Goal: Information Seeking & Learning: Learn about a topic

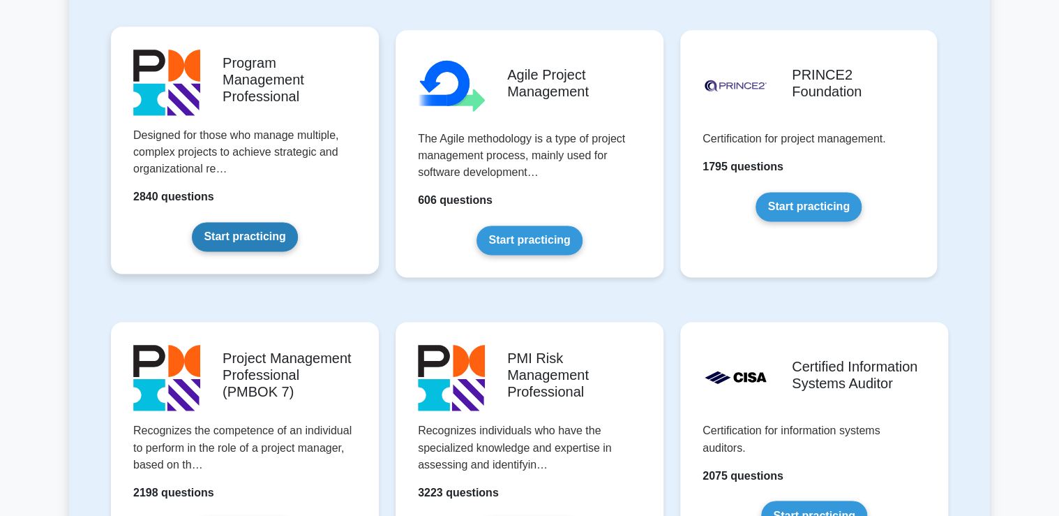
scroll to position [837, 0]
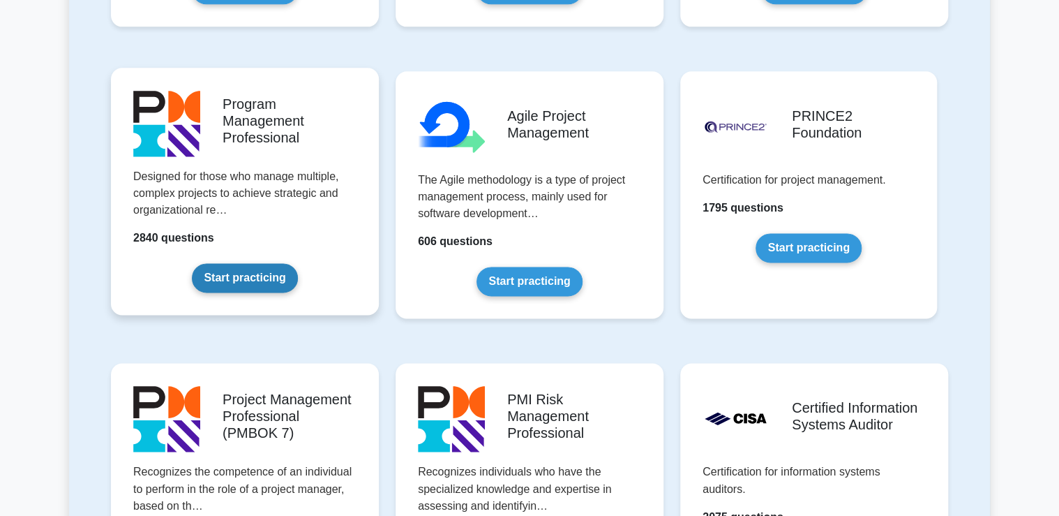
click at [237, 283] on link "Start practicing" at bounding box center [244, 277] width 105 height 29
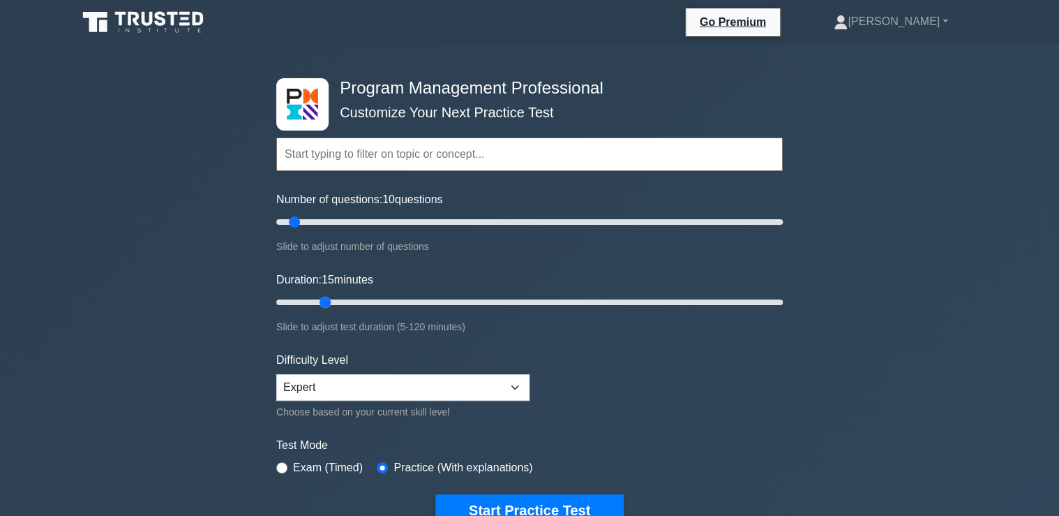
drag, startPoint x: 303, startPoint y: 303, endPoint x: 332, endPoint y: 303, distance: 29.3
click at [332, 303] on input "Duration: 15 minutes" at bounding box center [529, 302] width 507 height 17
drag, startPoint x: 324, startPoint y: 304, endPoint x: 359, endPoint y: 303, distance: 35.6
type input "25"
click at [359, 303] on input "Duration: 25 minutes" at bounding box center [529, 302] width 507 height 17
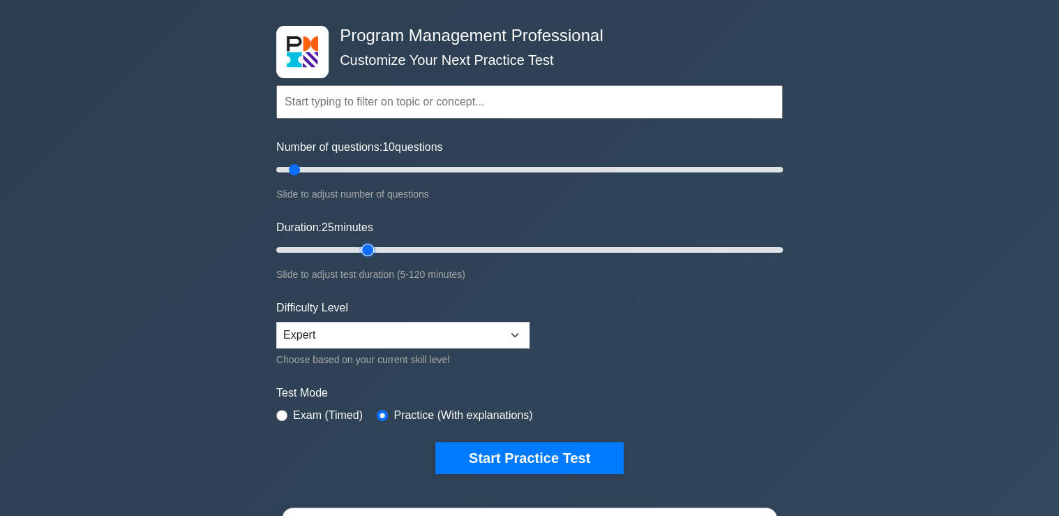
scroll to position [112, 0]
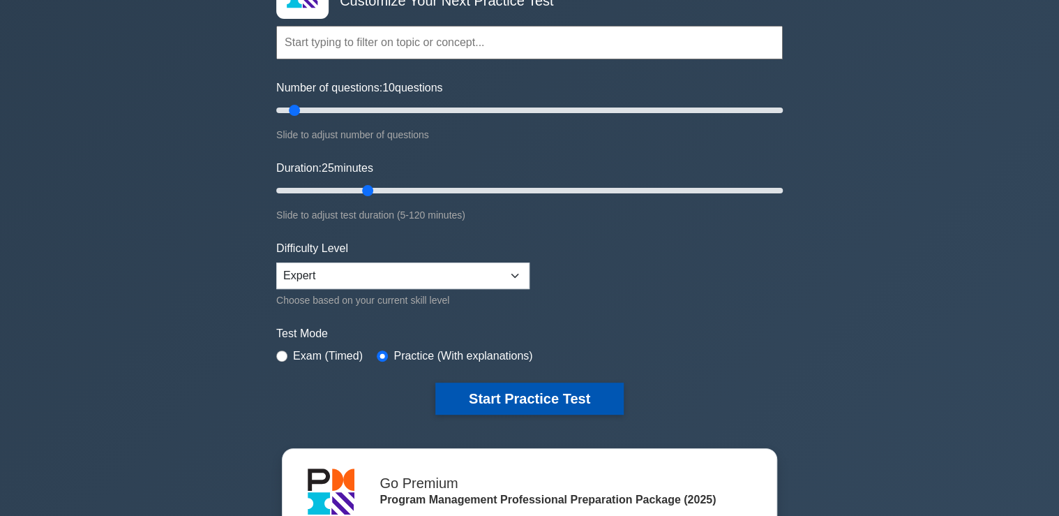
click at [538, 394] on button "Start Practice Test" at bounding box center [529, 398] width 188 height 32
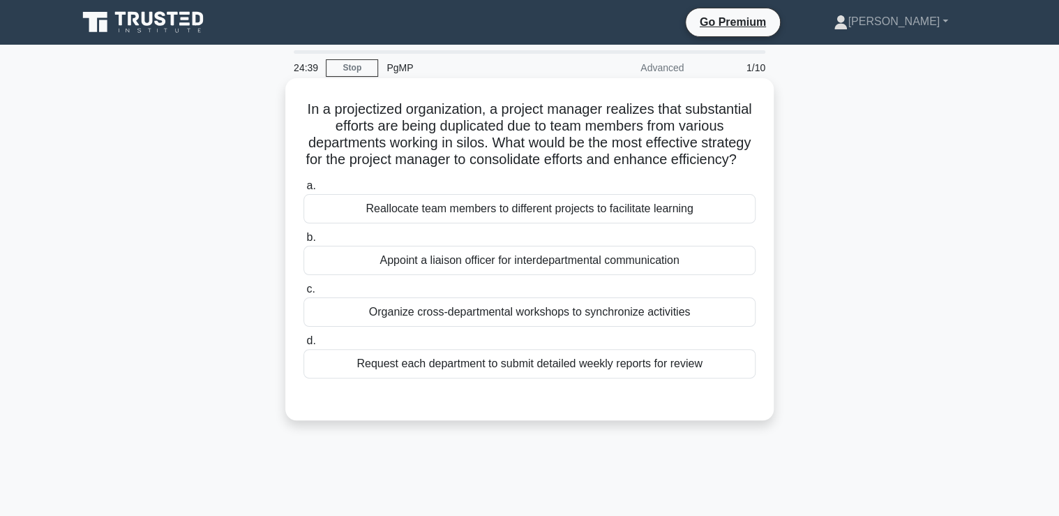
click at [535, 327] on div "Organize cross-departmental workshops to synchronize activities" at bounding box center [530, 311] width 452 height 29
click at [304, 294] on input "c. Organize cross-departmental workshops to synchronize activities" at bounding box center [304, 289] width 0 height 9
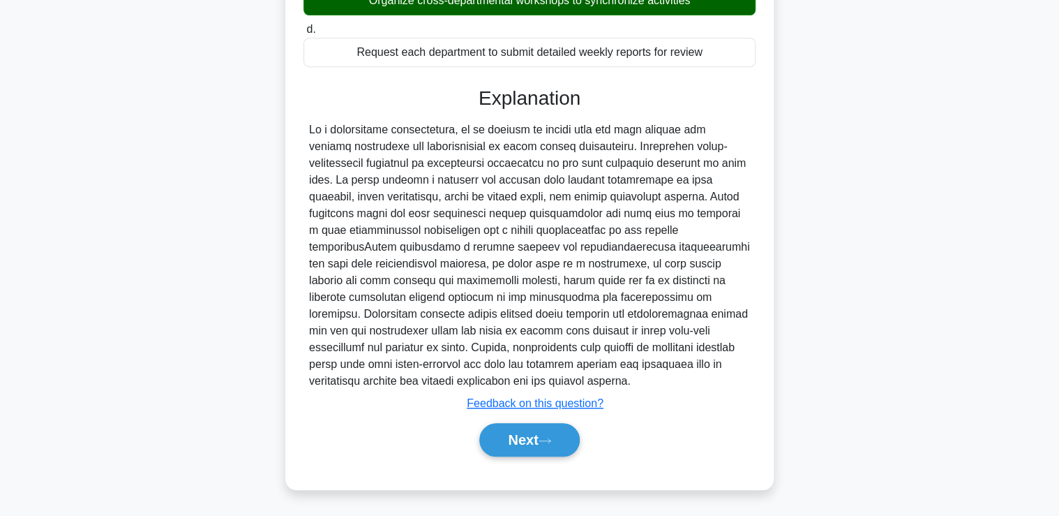
scroll to position [327, 0]
click at [544, 433] on button "Next" at bounding box center [529, 439] width 100 height 33
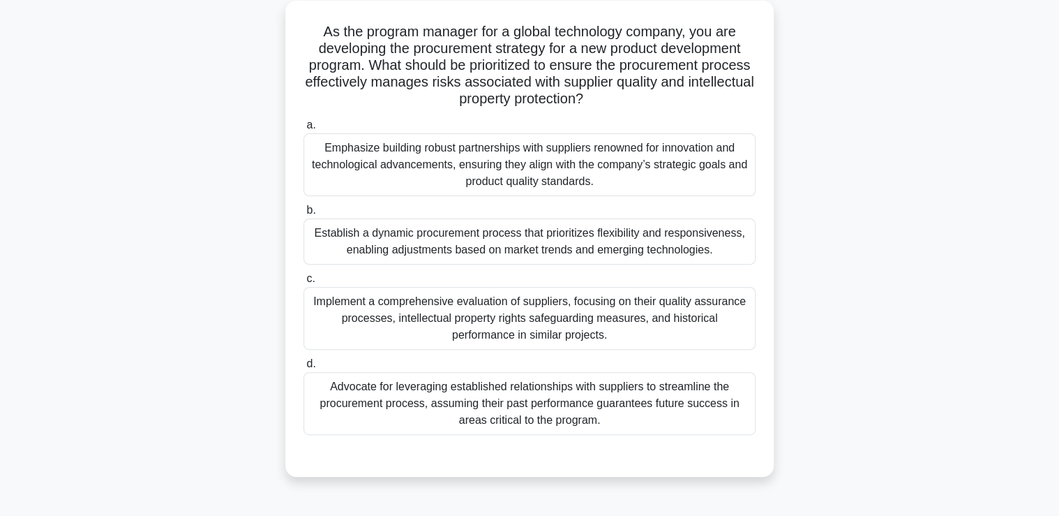
scroll to position [70, 0]
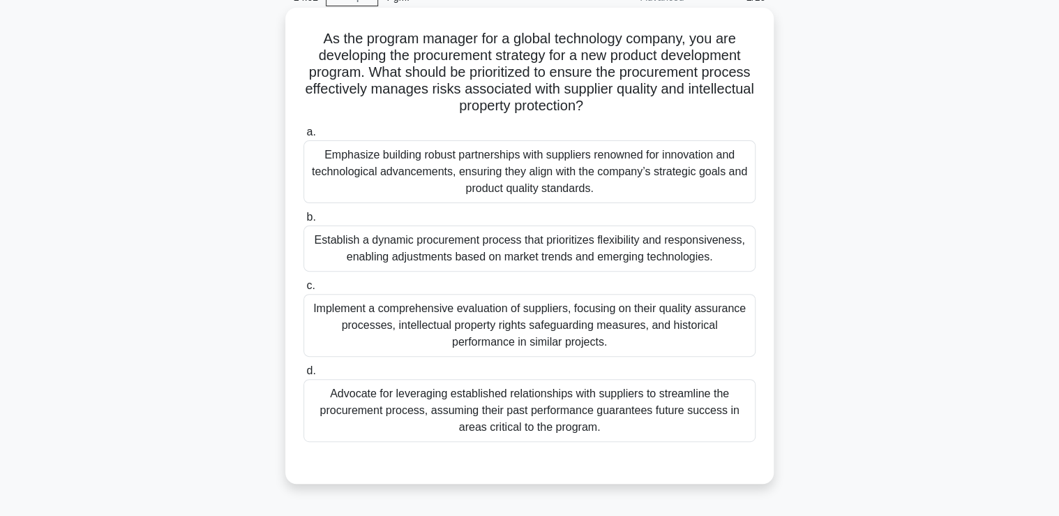
click at [537, 327] on div "Implement a comprehensive evaluation of suppliers, focusing on their quality as…" at bounding box center [530, 325] width 452 height 63
click at [304, 290] on input "c. Implement a comprehensive evaluation of suppliers, focusing on their quality…" at bounding box center [304, 285] width 0 height 9
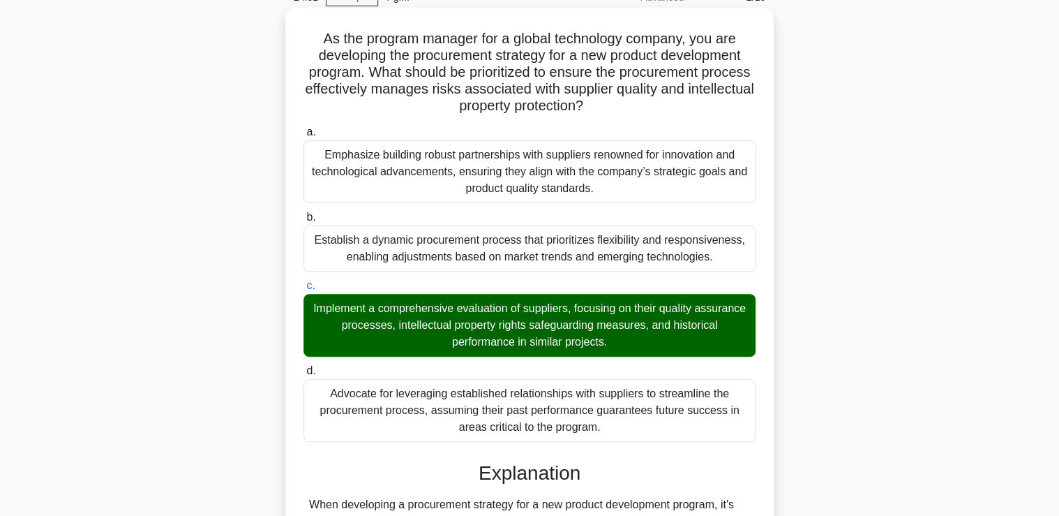
scroll to position [343, 0]
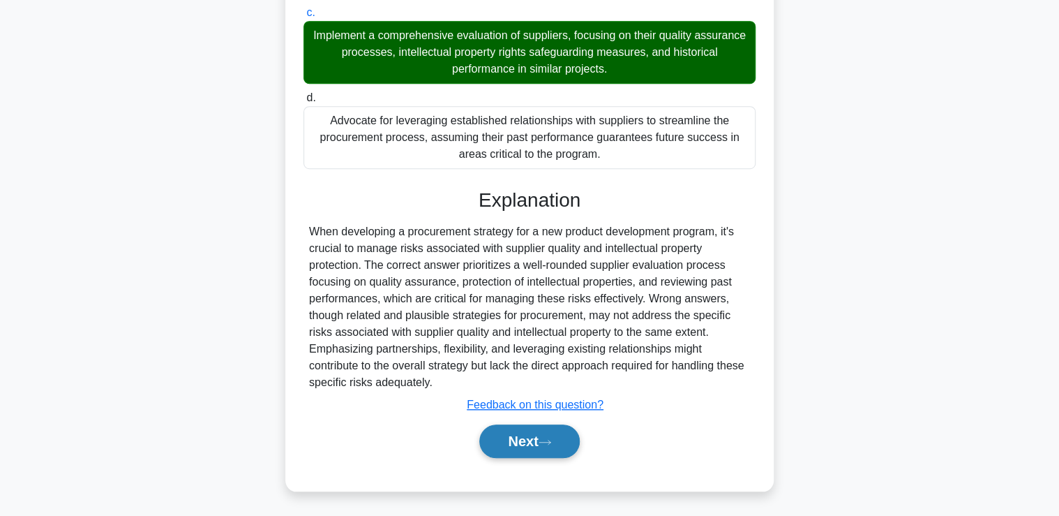
click at [551, 447] on button "Next" at bounding box center [529, 440] width 100 height 33
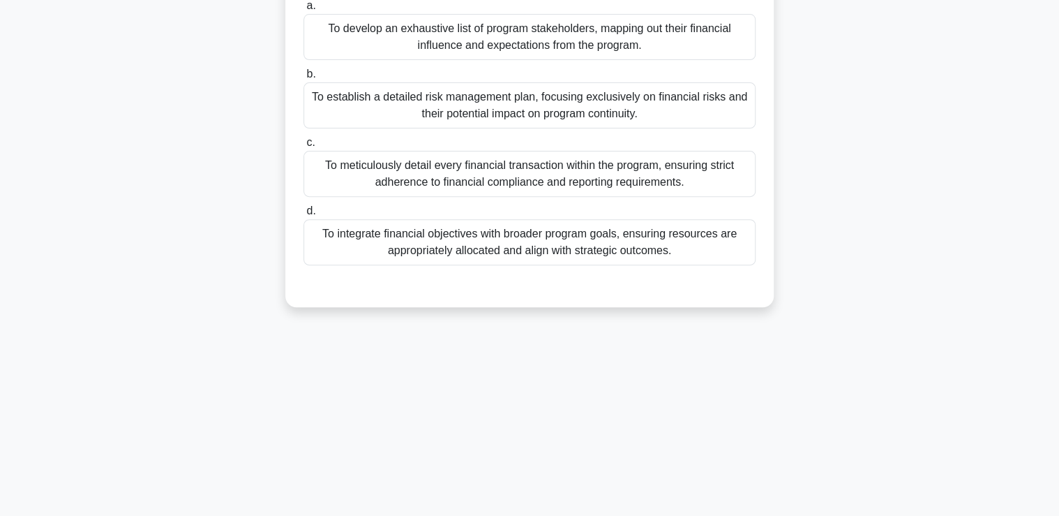
scroll to position [70, 0]
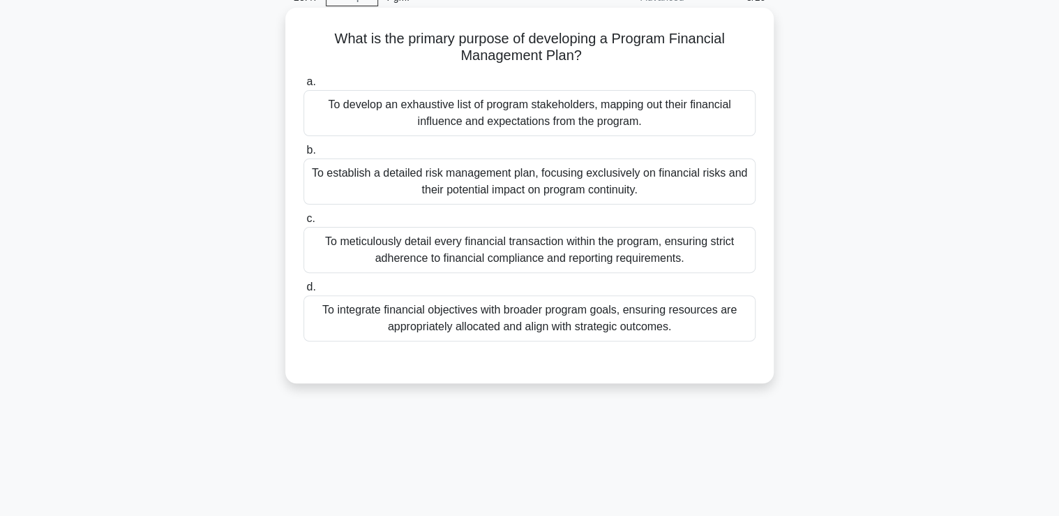
click at [550, 315] on div "To integrate financial objectives with broader program goals, ensuring resource…" at bounding box center [530, 318] width 452 height 46
click at [304, 292] on input "d. To integrate financial objectives with broader program goals, ensuring resou…" at bounding box center [304, 287] width 0 height 9
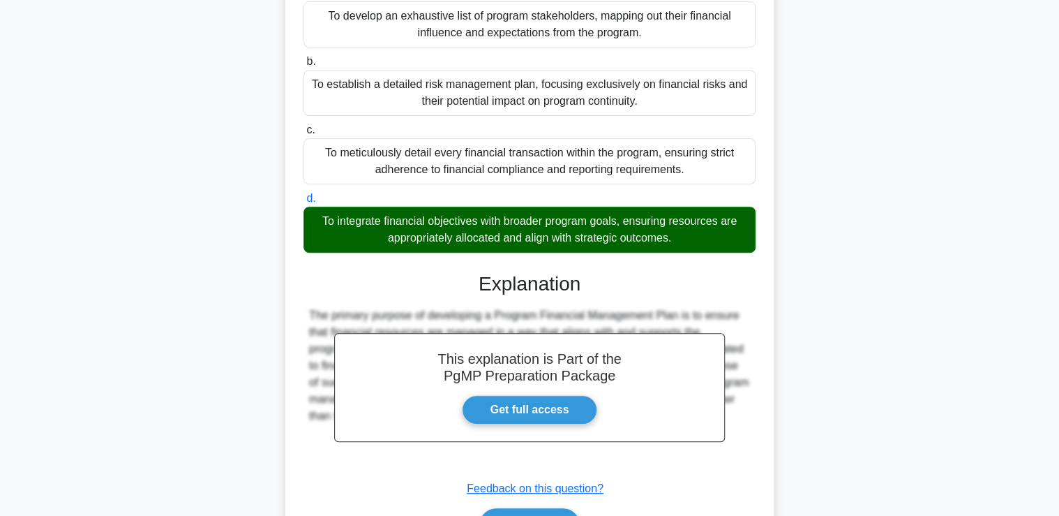
scroll to position [243, 0]
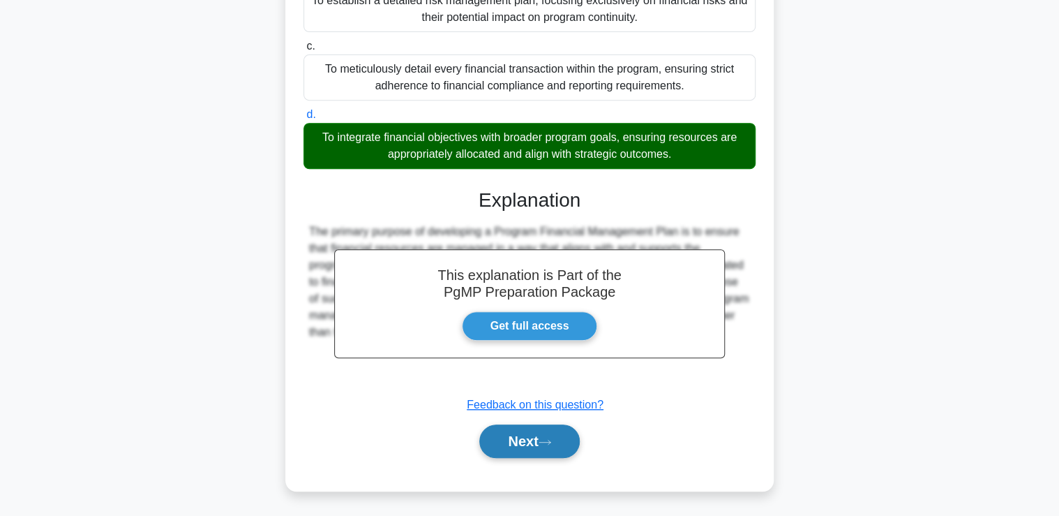
click at [527, 444] on button "Next" at bounding box center [529, 440] width 100 height 33
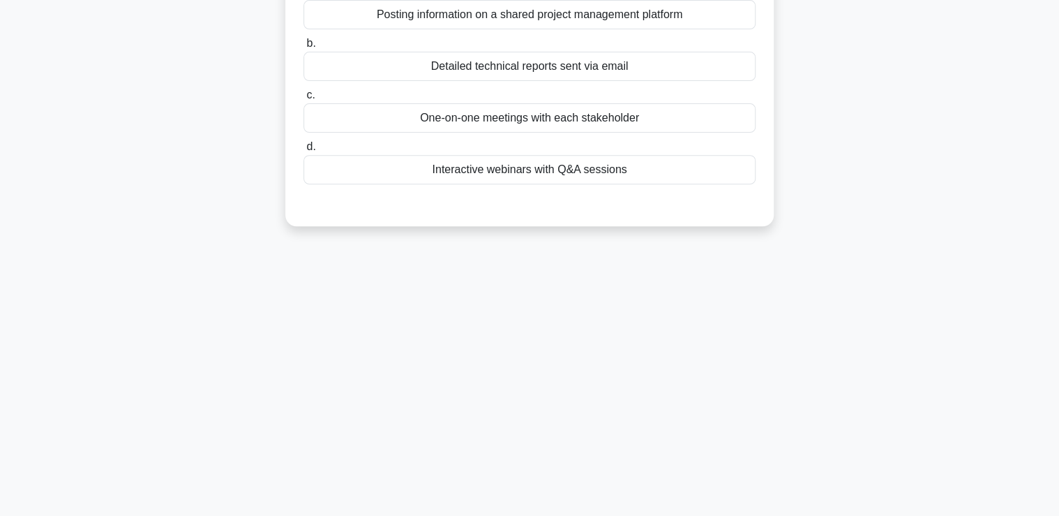
scroll to position [15, 0]
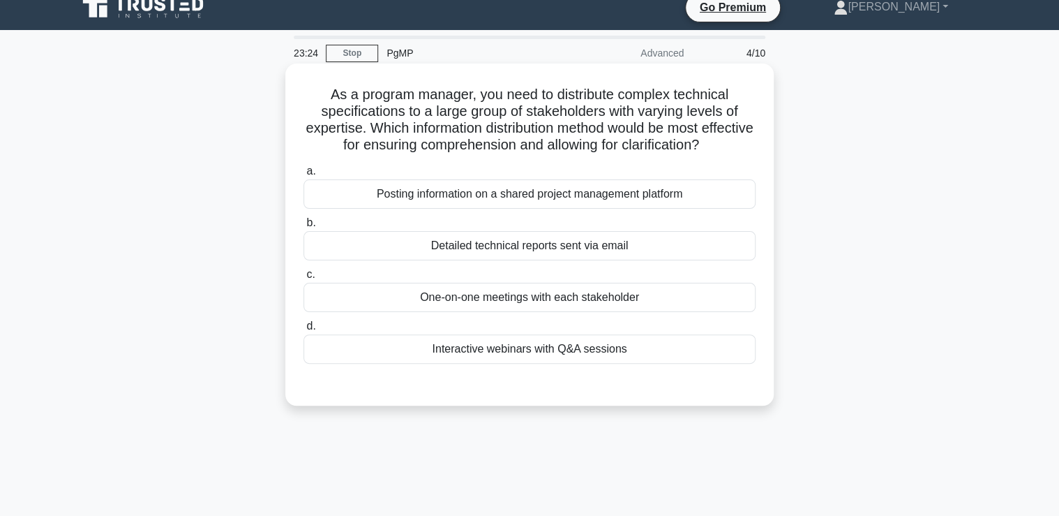
click at [563, 294] on div "One-on-one meetings with each stakeholder" at bounding box center [530, 297] width 452 height 29
click at [304, 279] on input "c. One-on-one meetings with each stakeholder" at bounding box center [304, 274] width 0 height 9
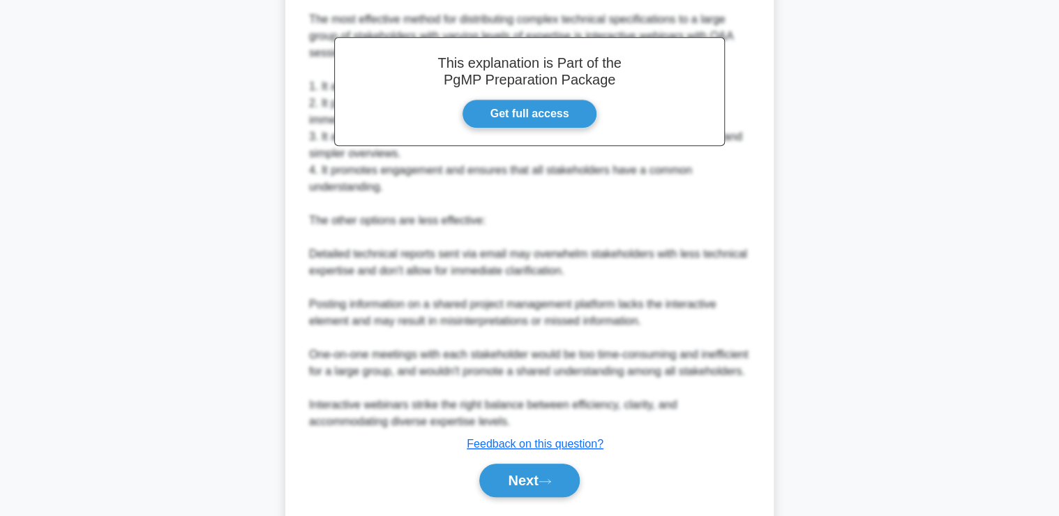
scroll to position [479, 0]
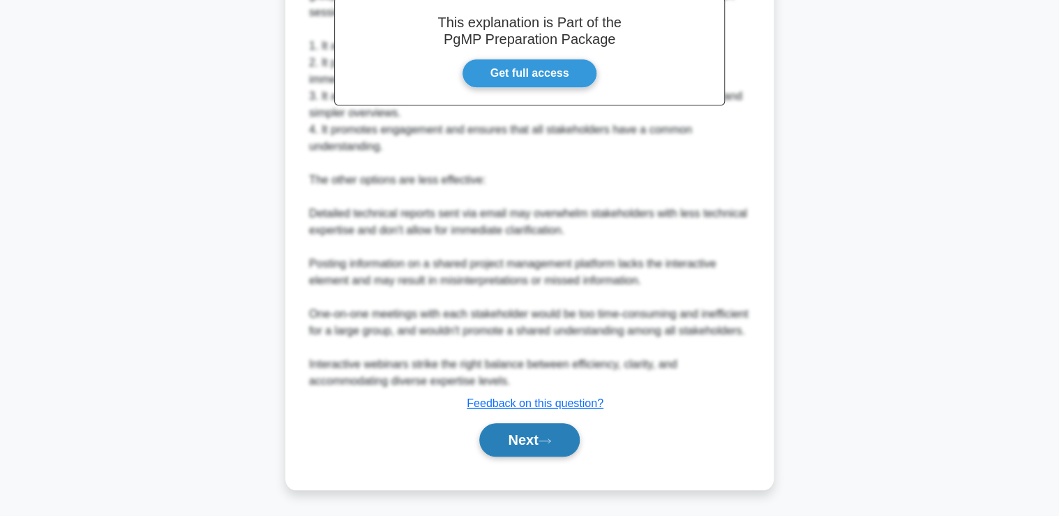
click at [544, 430] on button "Next" at bounding box center [529, 439] width 100 height 33
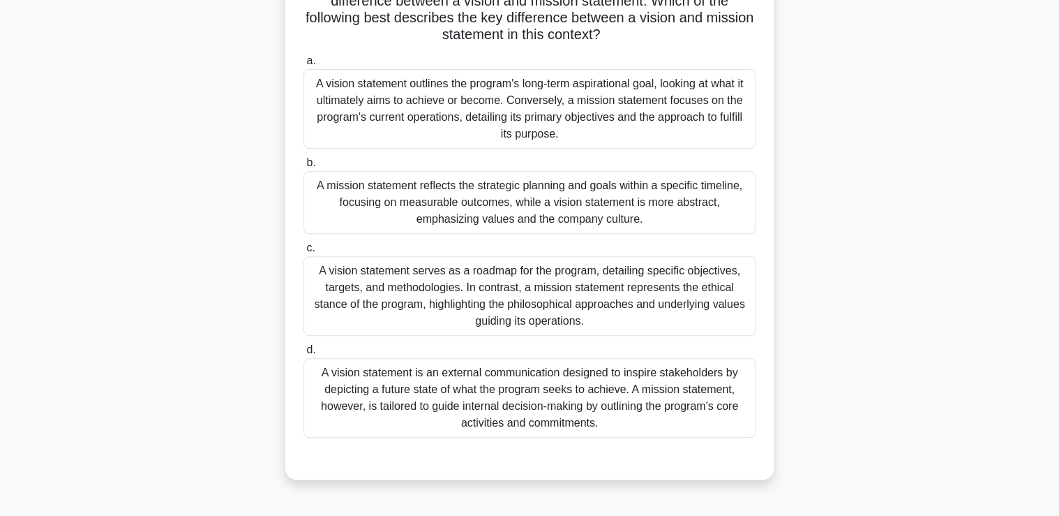
scroll to position [182, 0]
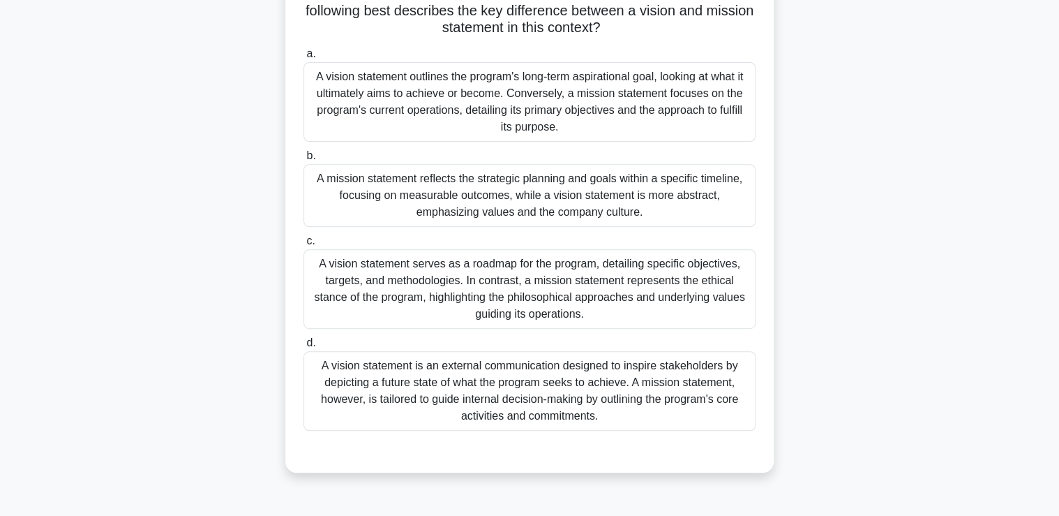
click at [507, 101] on div "A vision statement outlines the program's long-term aspirational goal, looking …" at bounding box center [530, 102] width 452 height 80
click at [304, 59] on input "a. A vision statement outlines the program's long-term aspirational goal, looki…" at bounding box center [304, 54] width 0 height 9
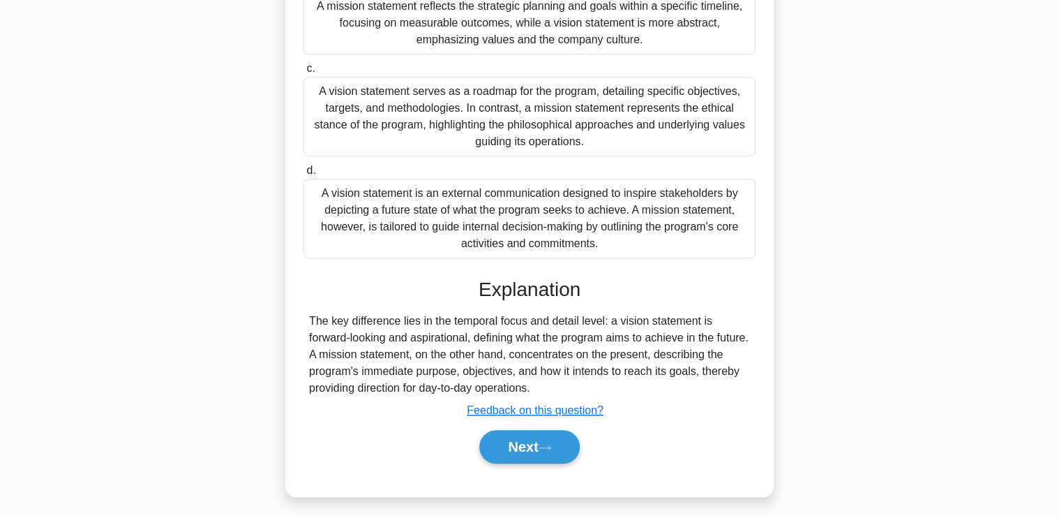
scroll to position [360, 0]
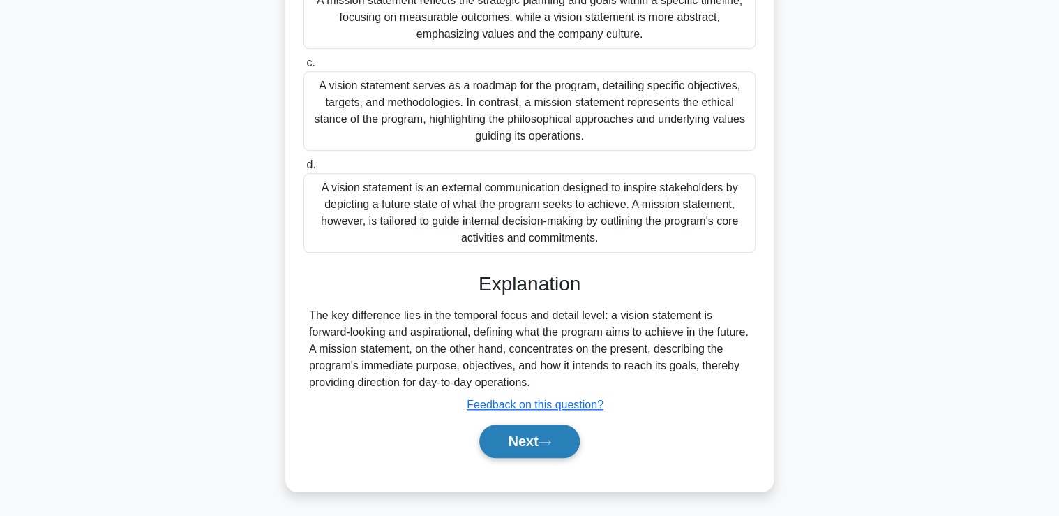
click at [532, 435] on button "Next" at bounding box center [529, 440] width 100 height 33
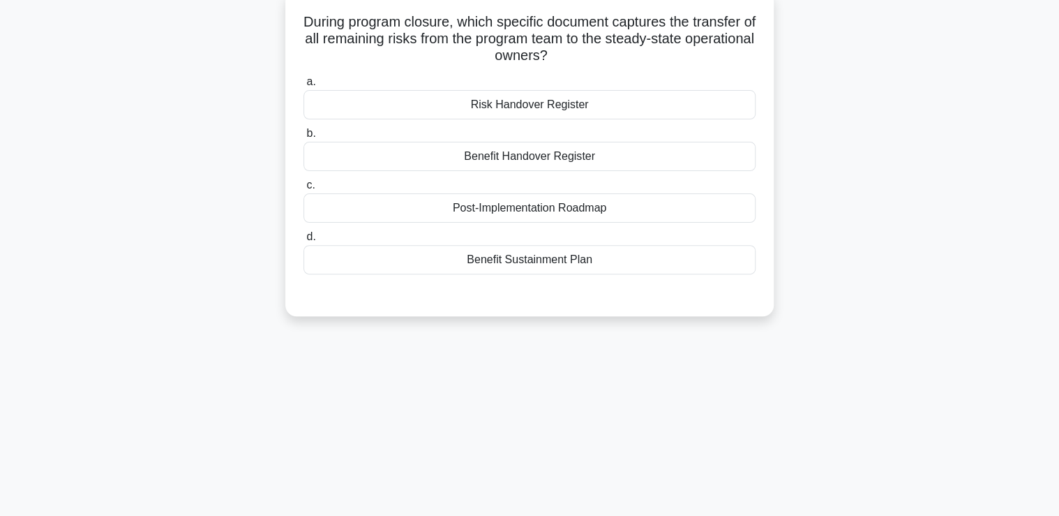
scroll to position [70, 0]
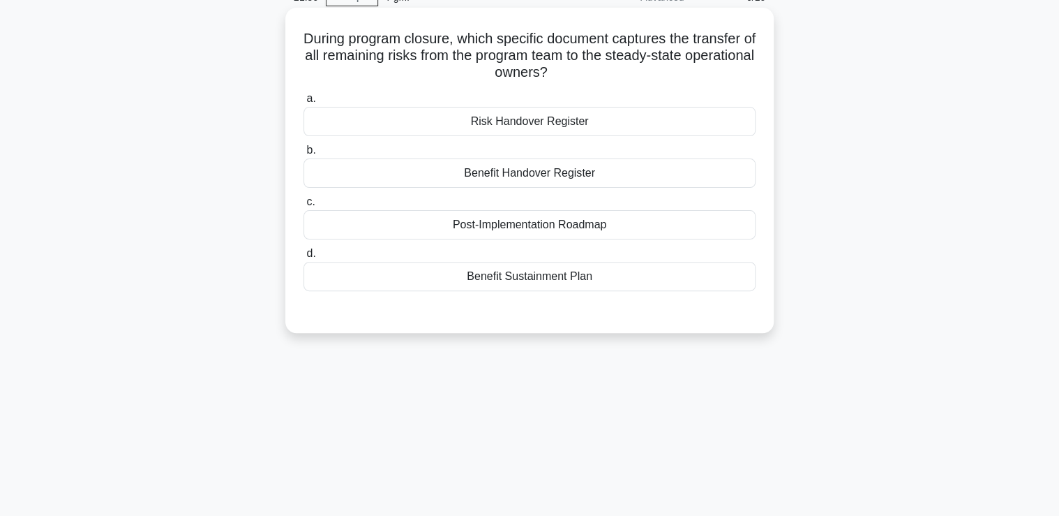
click at [516, 119] on div "Risk Handover Register" at bounding box center [530, 121] width 452 height 29
click at [304, 103] on input "a. Risk Handover Register" at bounding box center [304, 98] width 0 height 9
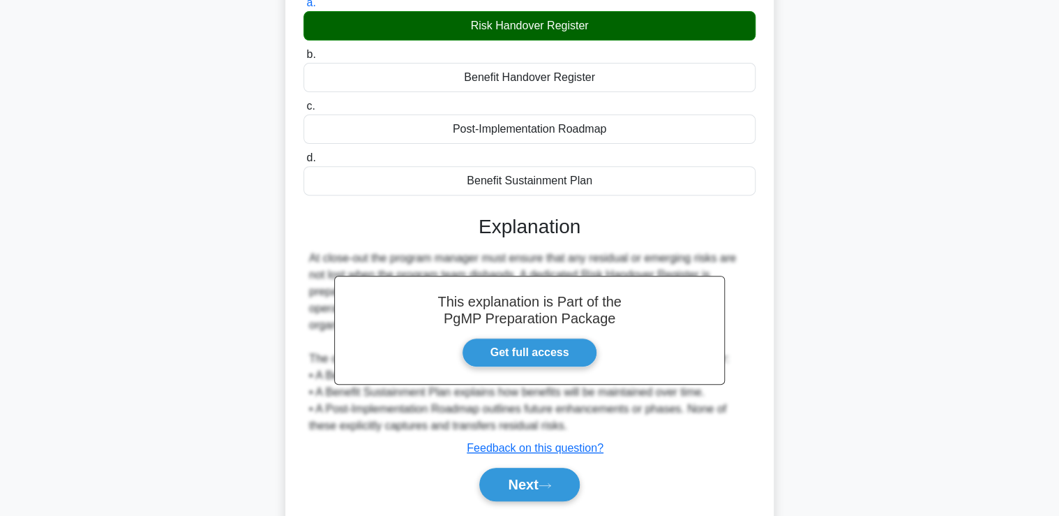
scroll to position [238, 0]
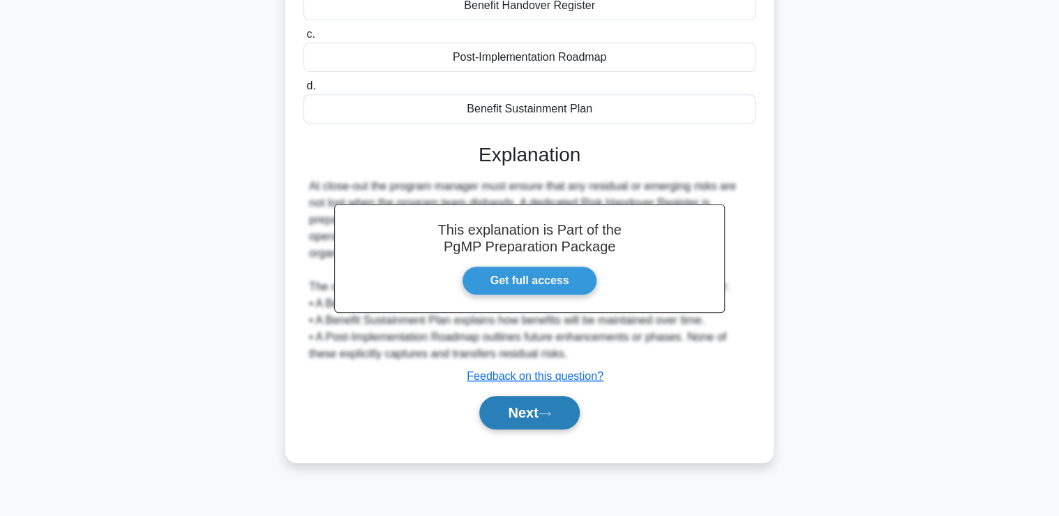
click at [541, 414] on button "Next" at bounding box center [529, 412] width 100 height 33
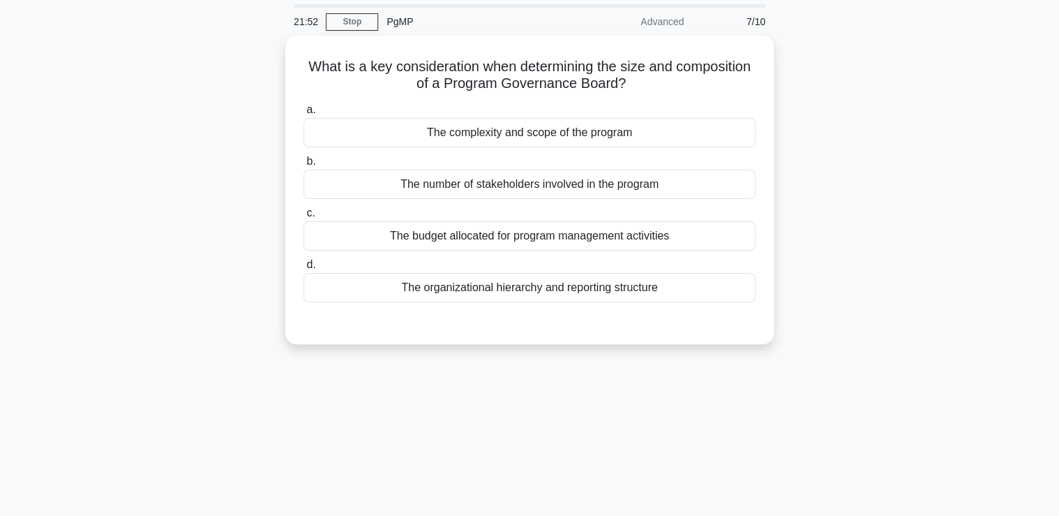
scroll to position [15, 0]
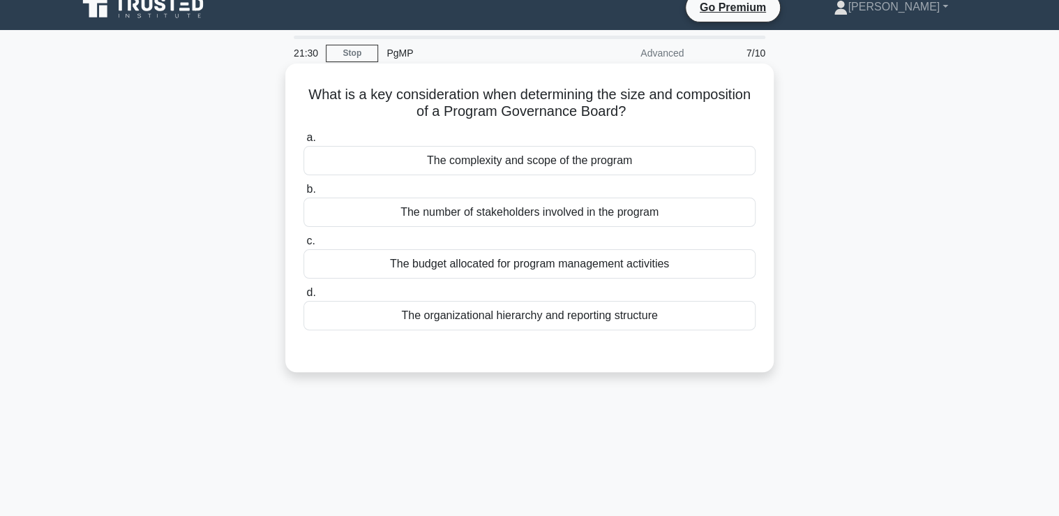
click at [565, 162] on div "The complexity and scope of the program" at bounding box center [530, 160] width 452 height 29
click at [304, 142] on input "a. The complexity and scope of the program" at bounding box center [304, 137] width 0 height 9
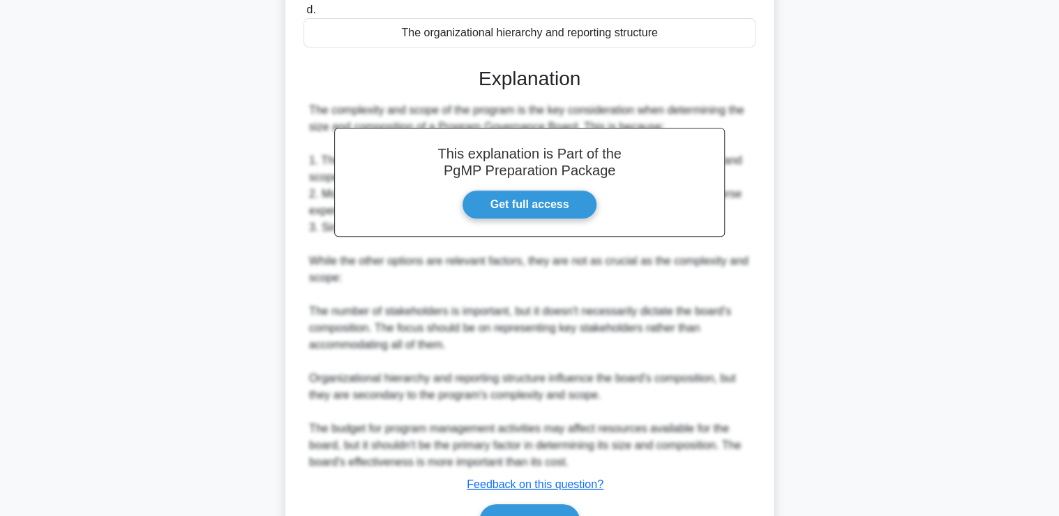
scroll to position [377, 0]
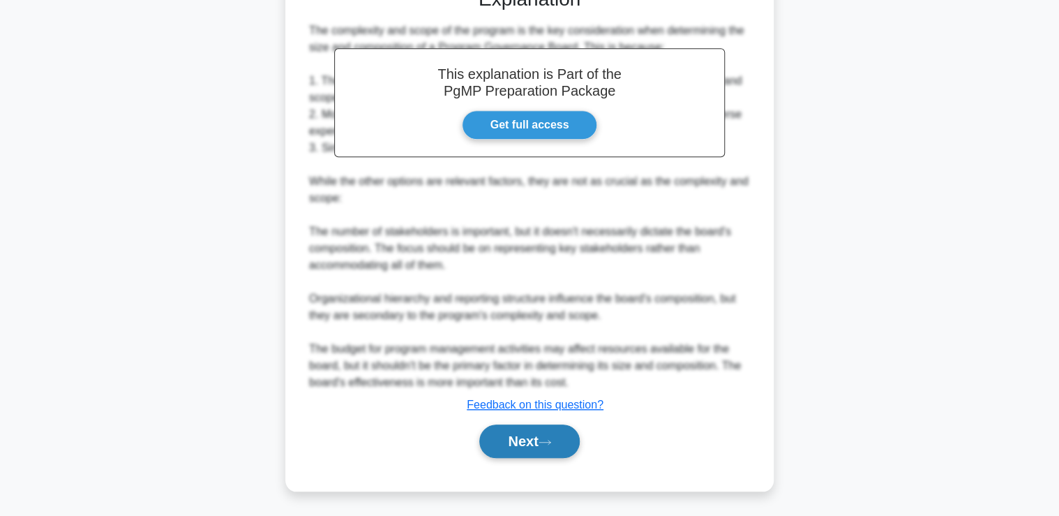
click at [516, 442] on button "Next" at bounding box center [529, 440] width 100 height 33
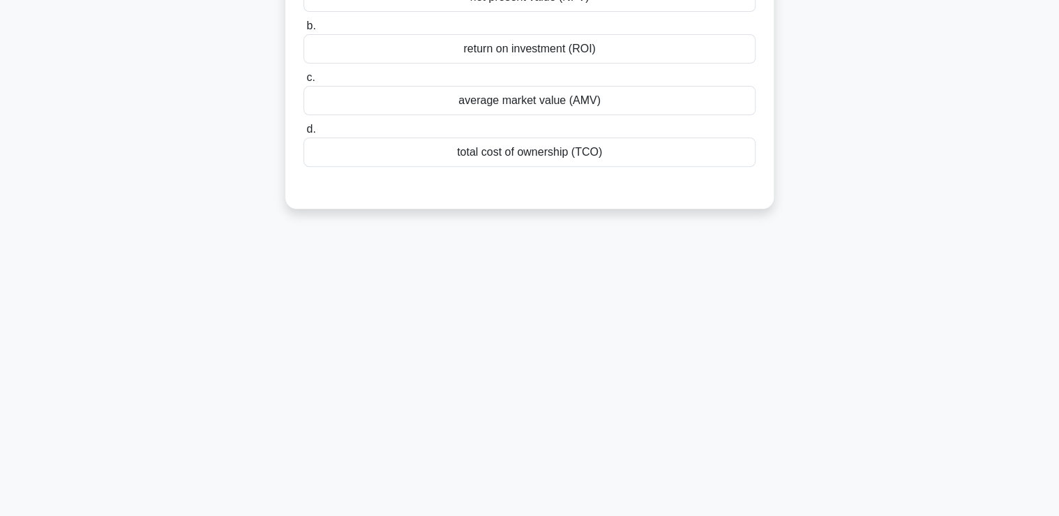
scroll to position [70, 0]
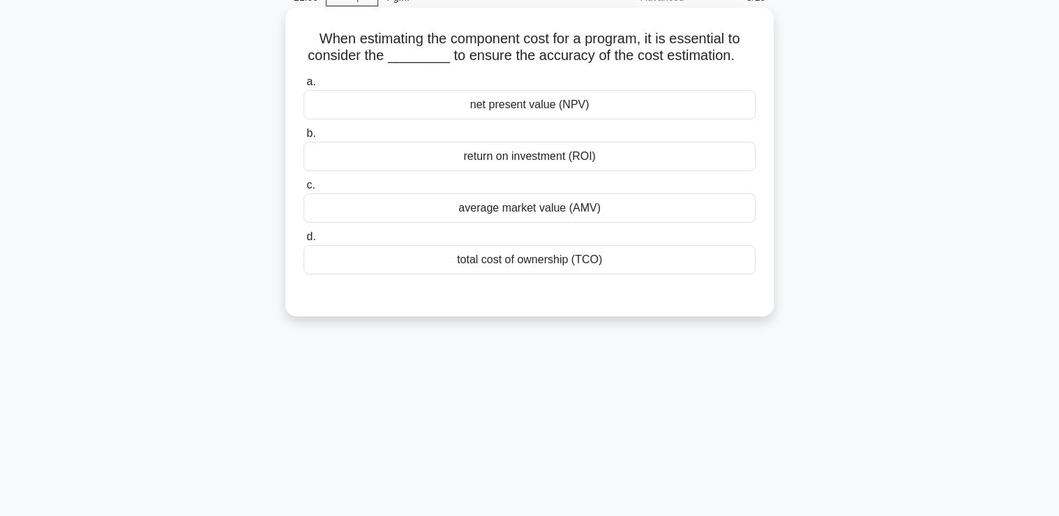
click at [506, 256] on div "total cost of ownership (TCO)" at bounding box center [530, 259] width 452 height 29
click at [304, 241] on input "d. total cost of ownership (TCO)" at bounding box center [304, 236] width 0 height 9
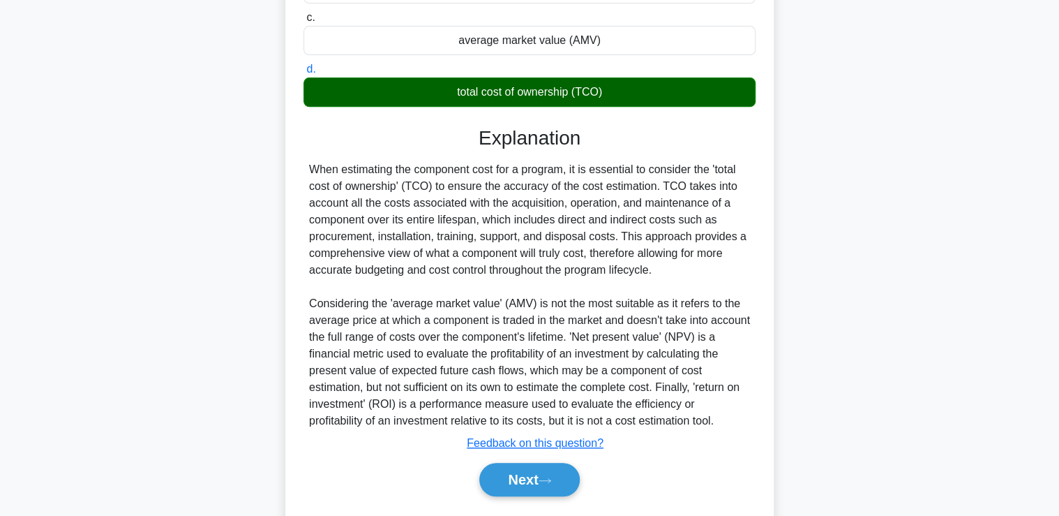
scroll to position [276, 0]
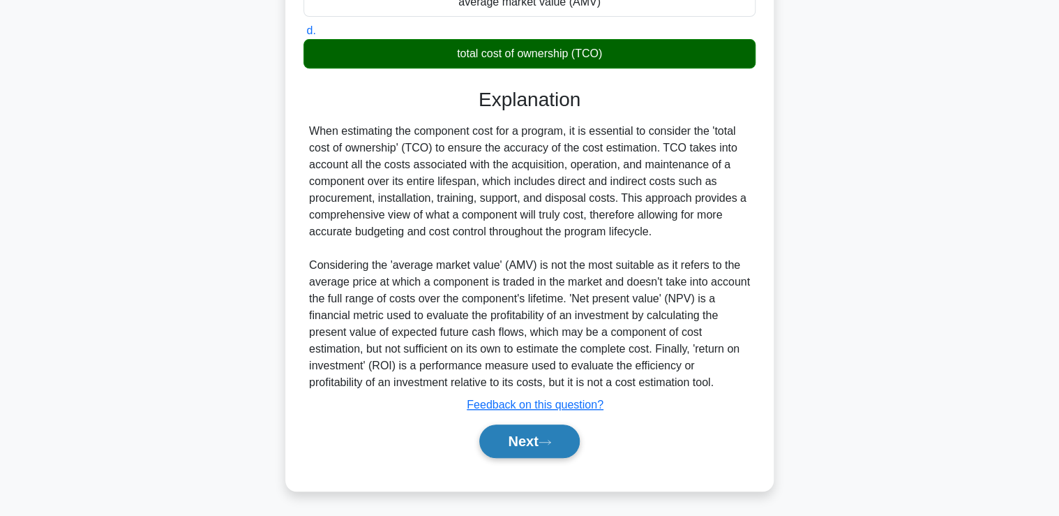
click at [532, 434] on button "Next" at bounding box center [529, 440] width 100 height 33
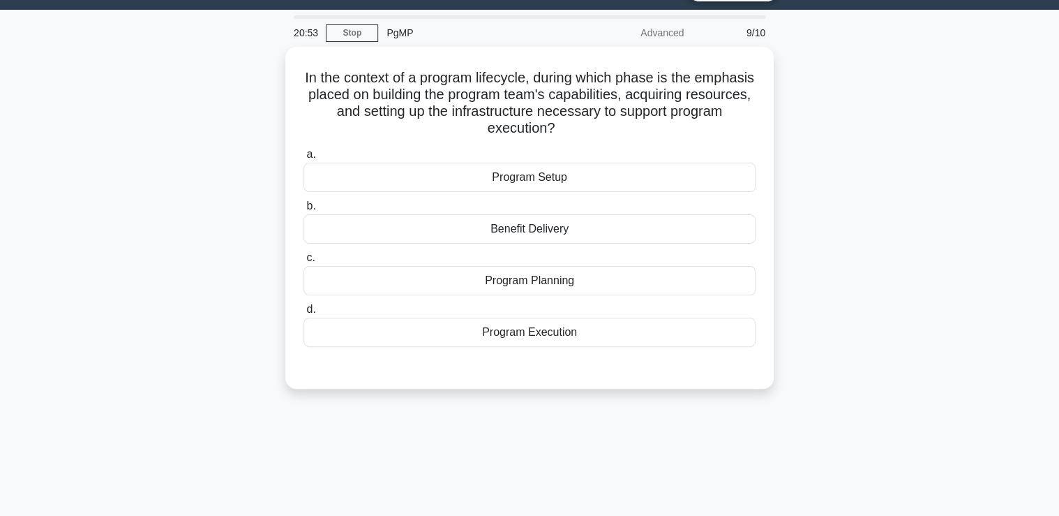
scroll to position [15, 0]
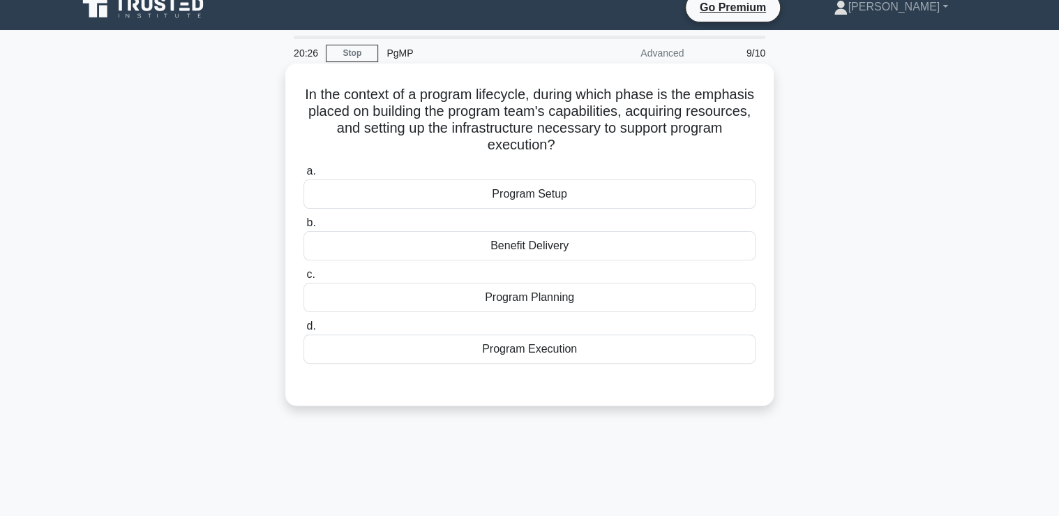
click at [559, 198] on div "Program Setup" at bounding box center [530, 193] width 452 height 29
click at [304, 176] on input "a. Program Setup" at bounding box center [304, 171] width 0 height 9
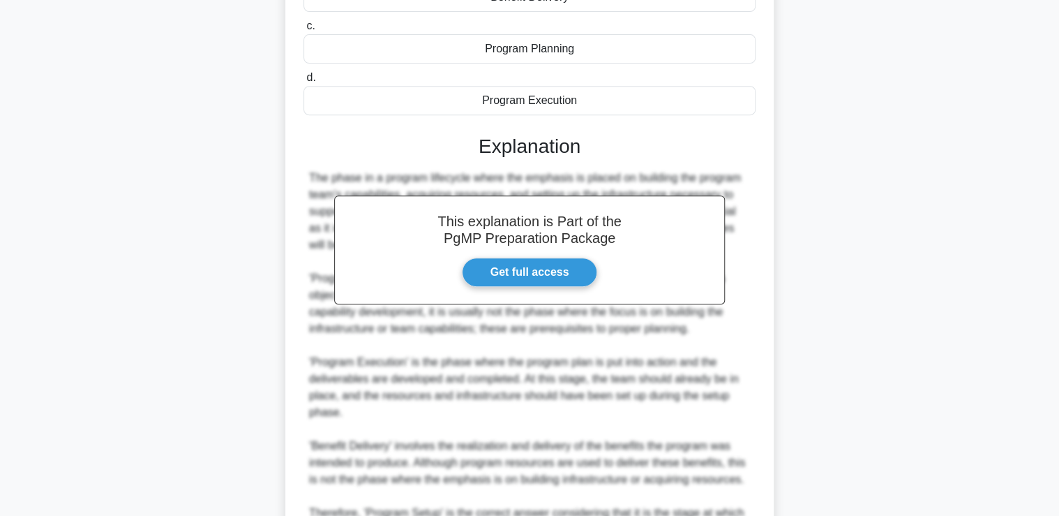
scroll to position [350, 0]
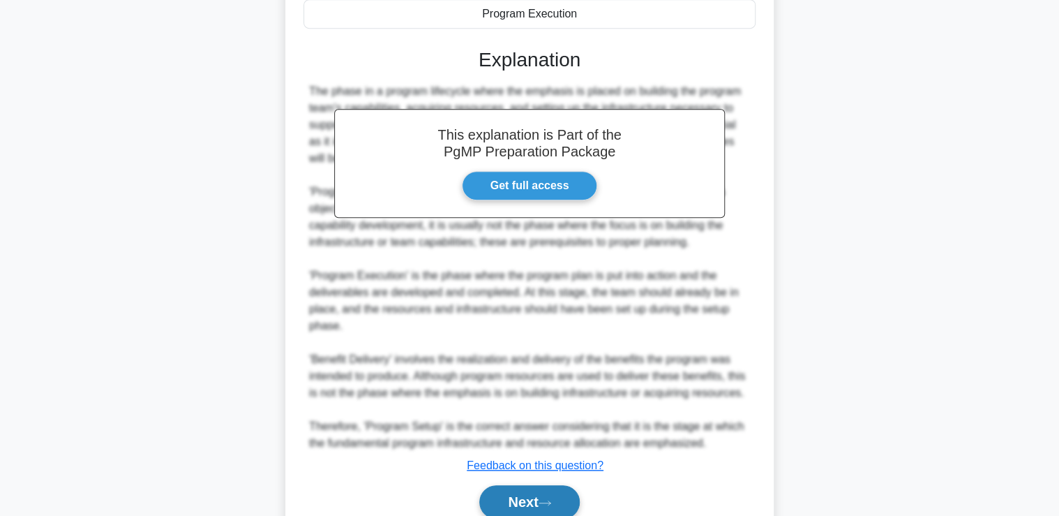
click at [528, 499] on button "Next" at bounding box center [529, 501] width 100 height 33
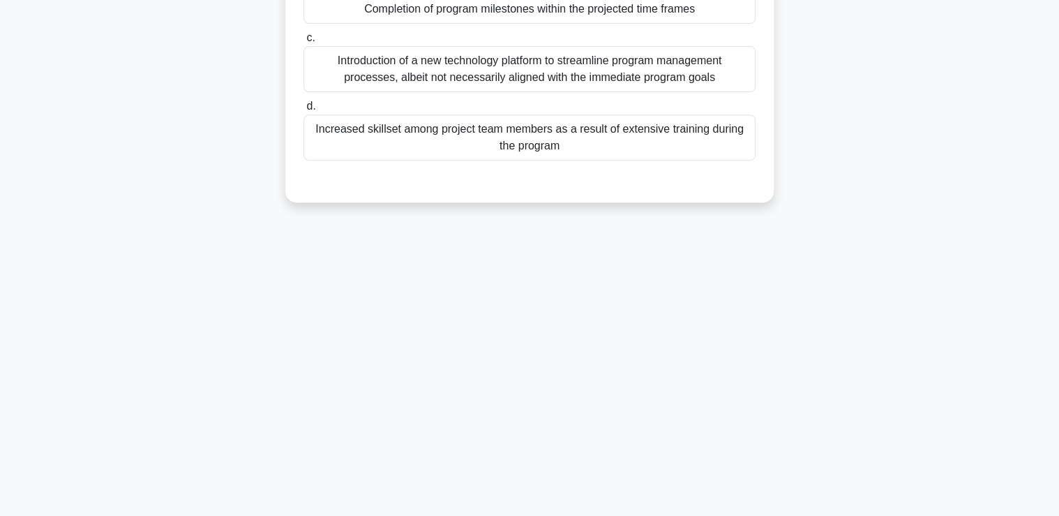
scroll to position [15, 0]
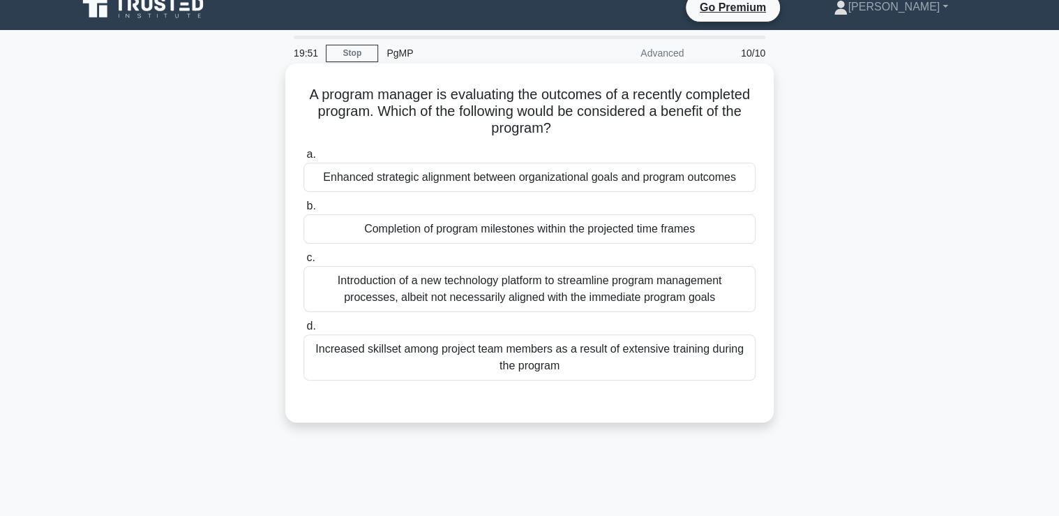
click at [555, 369] on div "Increased skillset among project team members as a result of extensive training…" at bounding box center [530, 357] width 452 height 46
click at [304, 331] on input "d. Increased skillset among project team members as a result of extensive train…" at bounding box center [304, 326] width 0 height 9
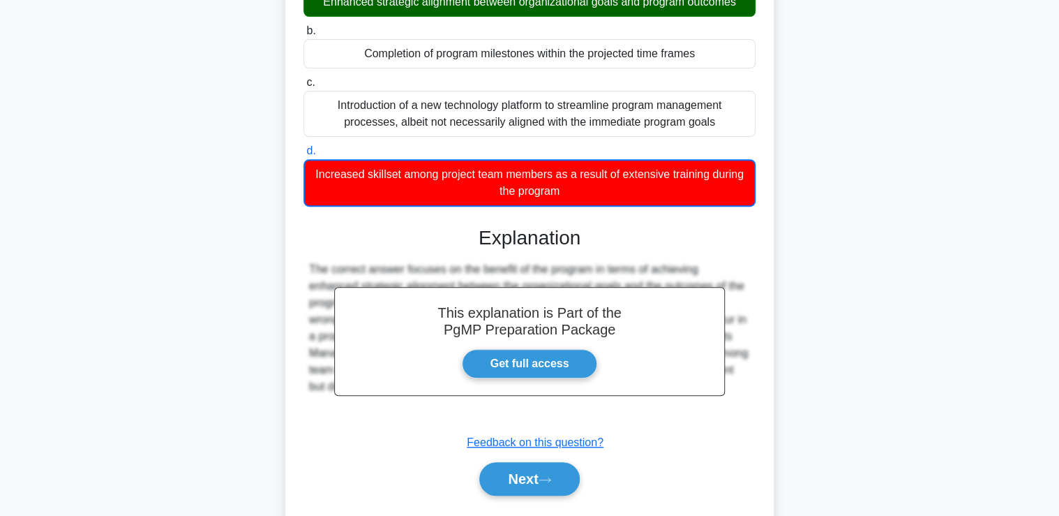
scroll to position [238, 0]
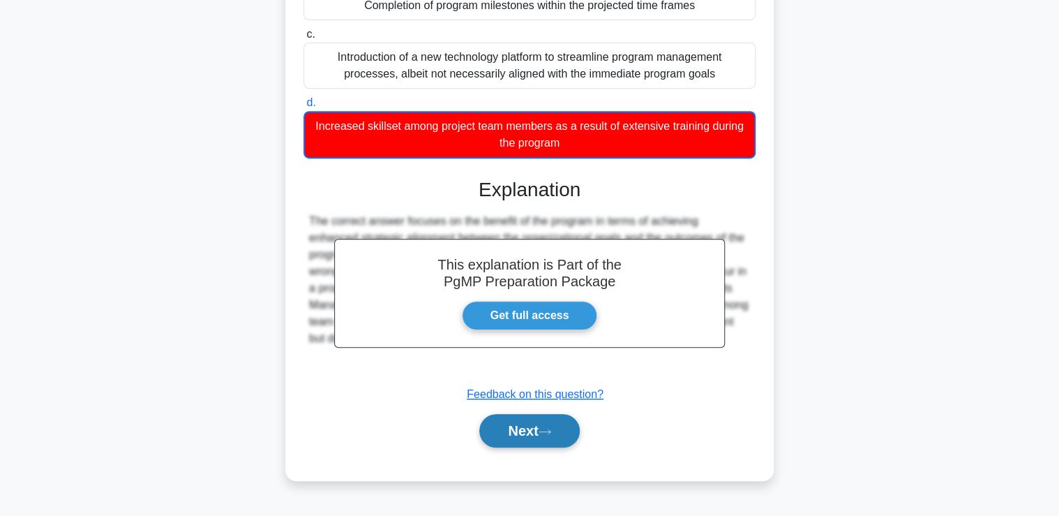
click at [555, 424] on button "Next" at bounding box center [529, 430] width 100 height 33
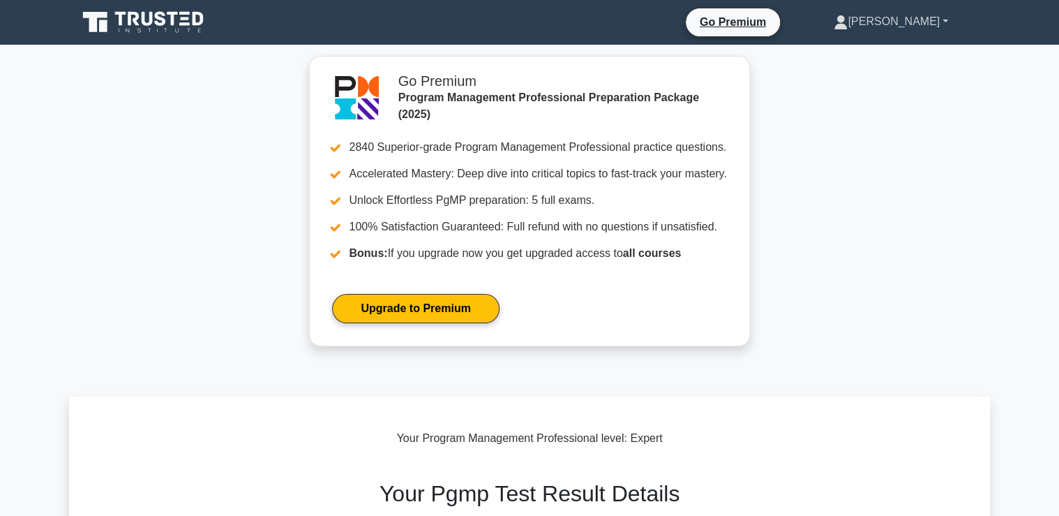
click at [896, 32] on link "[PERSON_NAME]" at bounding box center [890, 22] width 181 height 28
click at [886, 49] on link "Profile" at bounding box center [856, 54] width 110 height 22
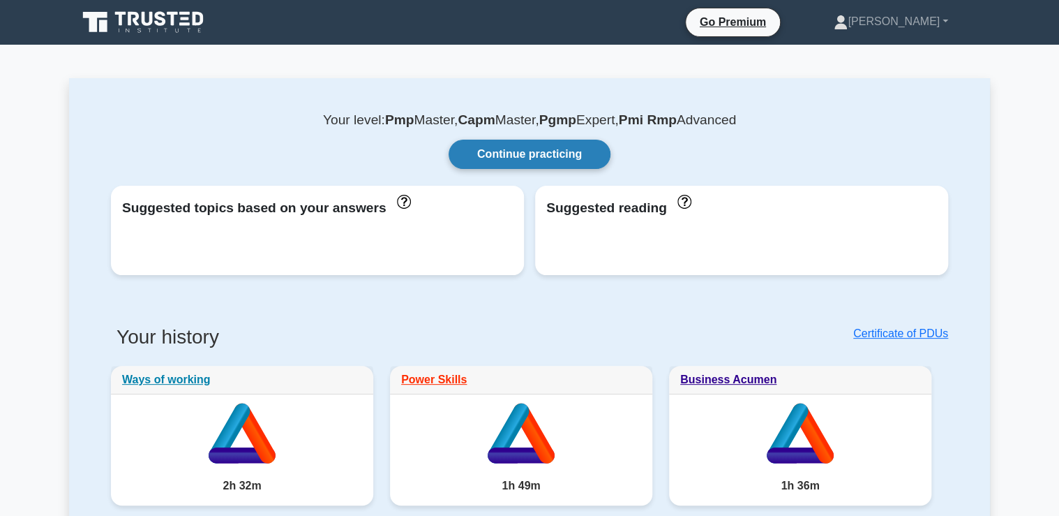
click at [539, 159] on link "Continue practicing" at bounding box center [530, 154] width 162 height 29
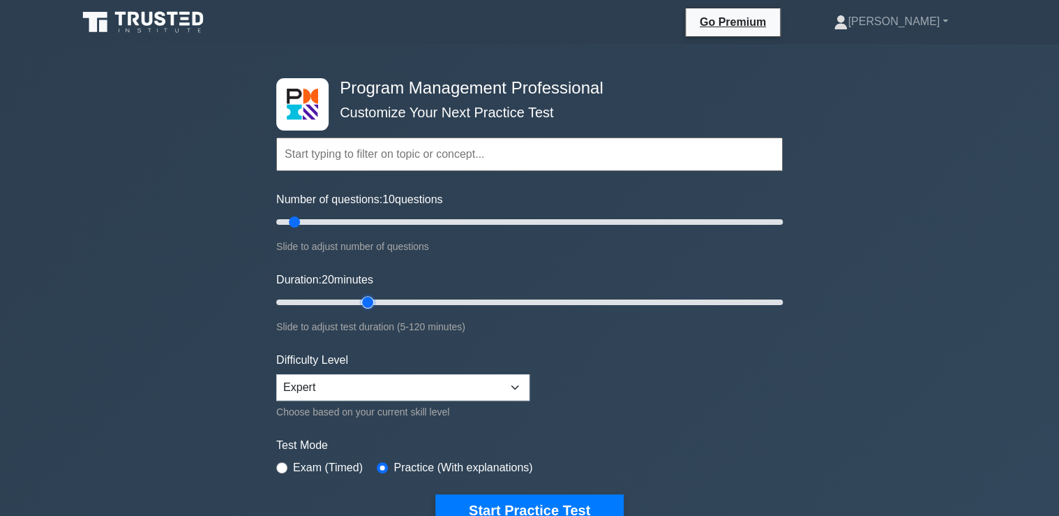
drag, startPoint x: 308, startPoint y: 295, endPoint x: 368, endPoint y: 296, distance: 59.3
type input "25"
click at [368, 296] on input "Duration: 20 minutes" at bounding box center [529, 302] width 507 height 17
click at [485, 500] on button "Start Practice Test" at bounding box center [529, 510] width 188 height 32
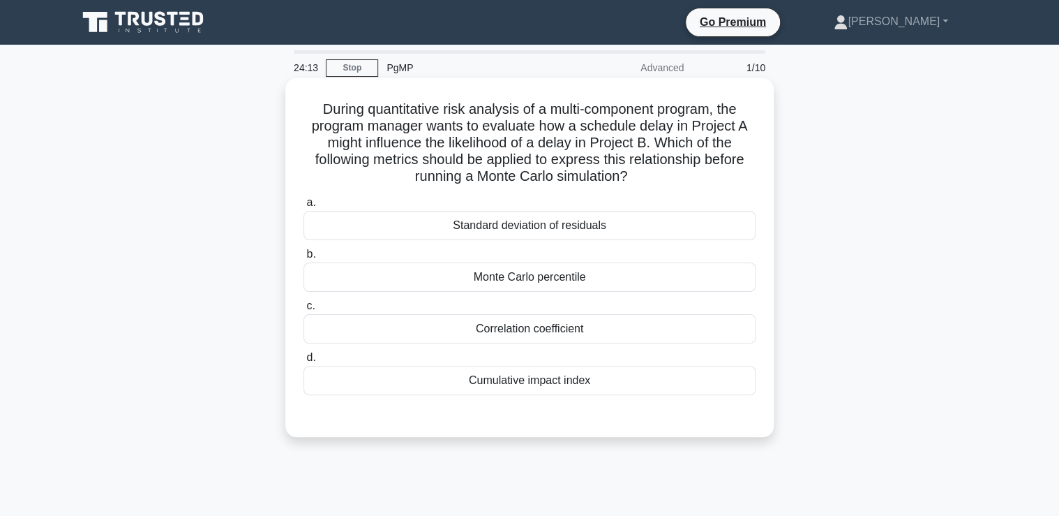
click at [552, 332] on div "Correlation coefficient" at bounding box center [530, 328] width 452 height 29
click at [304, 311] on input "c. Correlation coefficient" at bounding box center [304, 305] width 0 height 9
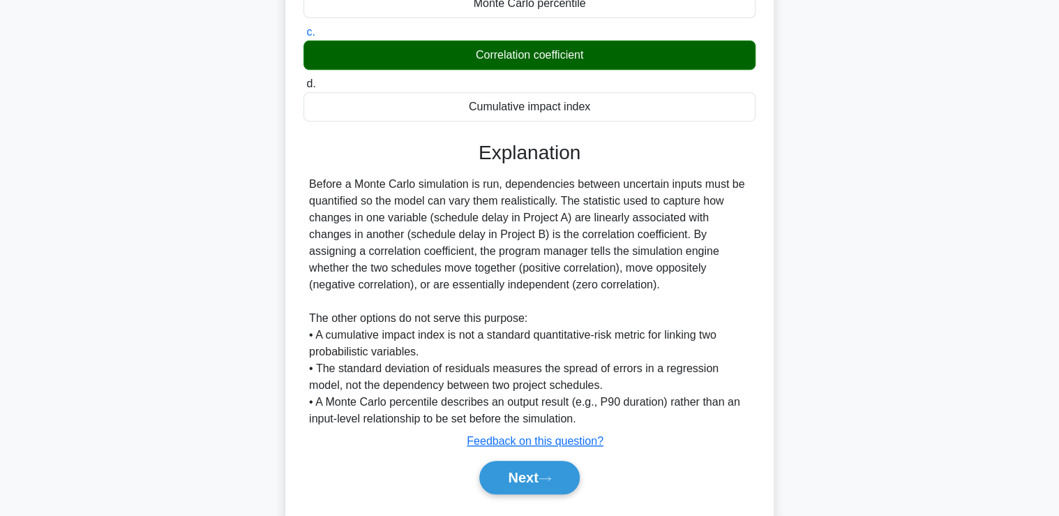
scroll to position [310, 0]
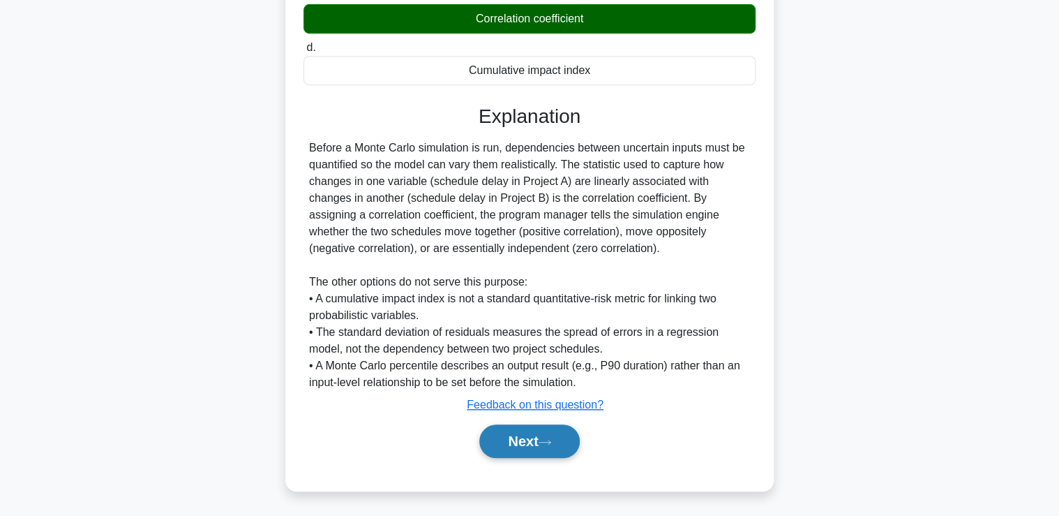
click at [551, 433] on button "Next" at bounding box center [529, 440] width 100 height 33
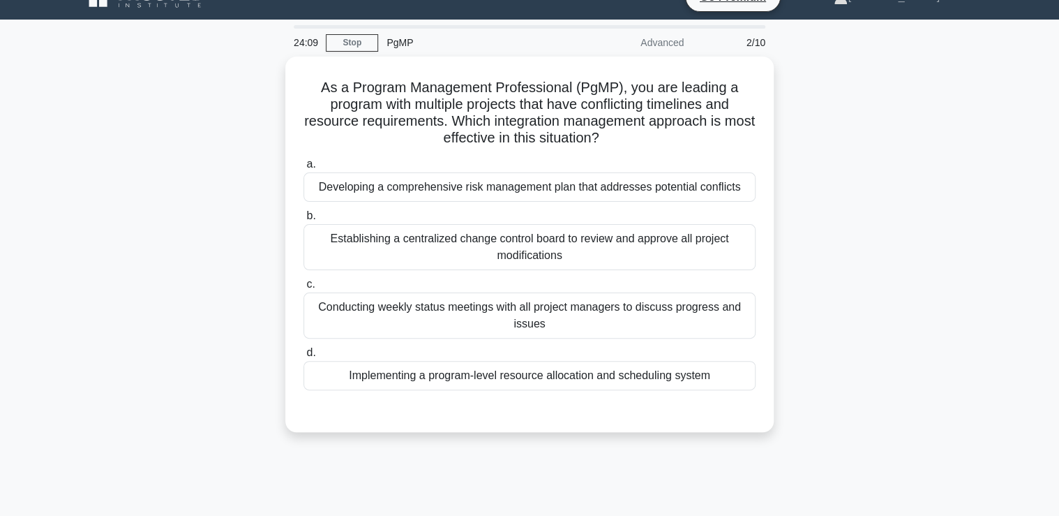
scroll to position [15, 0]
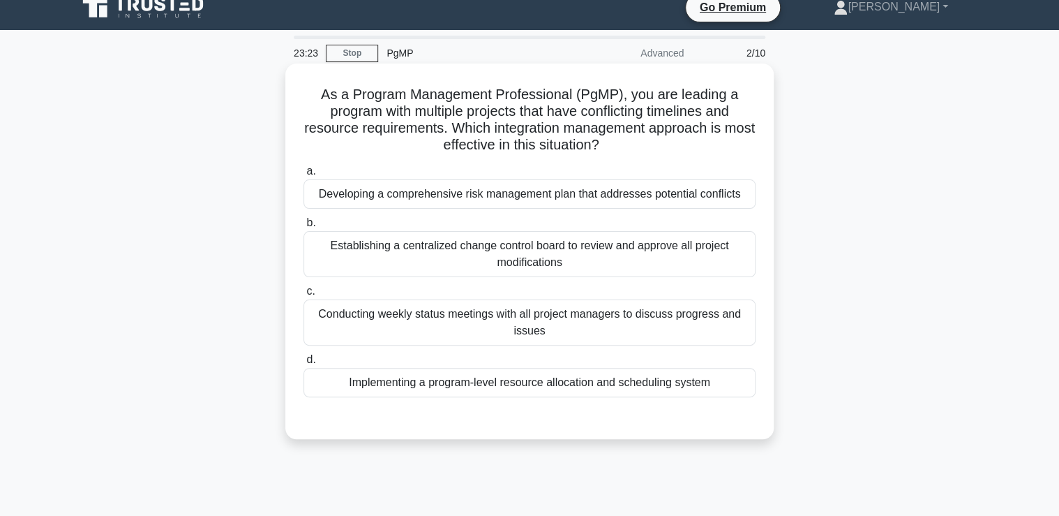
click at [571, 384] on div "Implementing a program-level resource allocation and scheduling system" at bounding box center [530, 382] width 452 height 29
click at [304, 364] on input "d. Implementing a program-level resource allocation and scheduling system" at bounding box center [304, 359] width 0 height 9
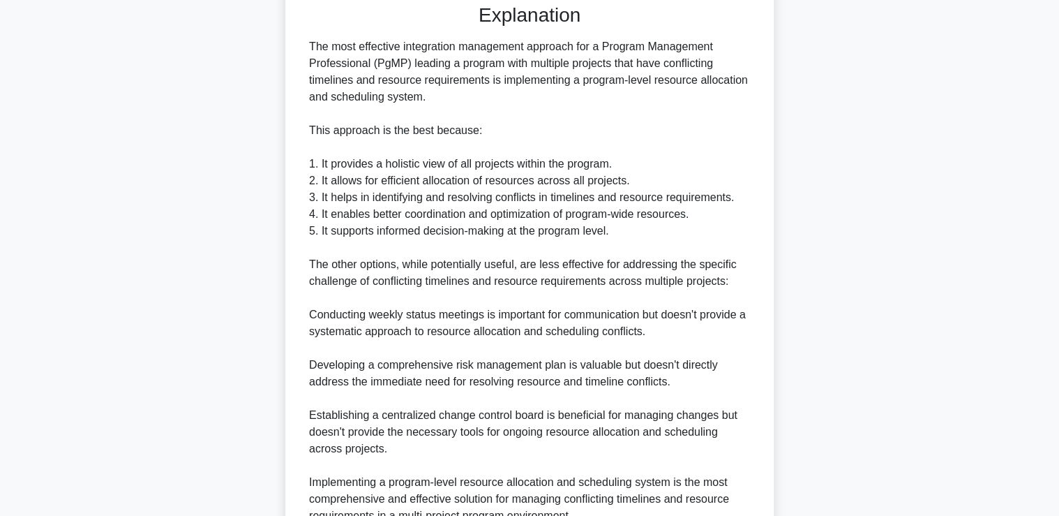
scroll to position [561, 0]
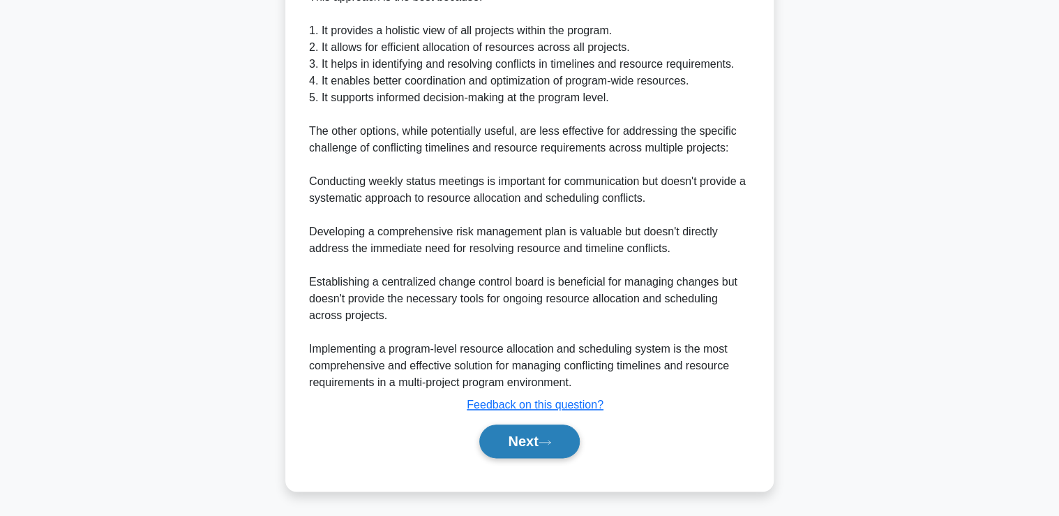
click at [541, 424] on button "Next" at bounding box center [529, 440] width 100 height 33
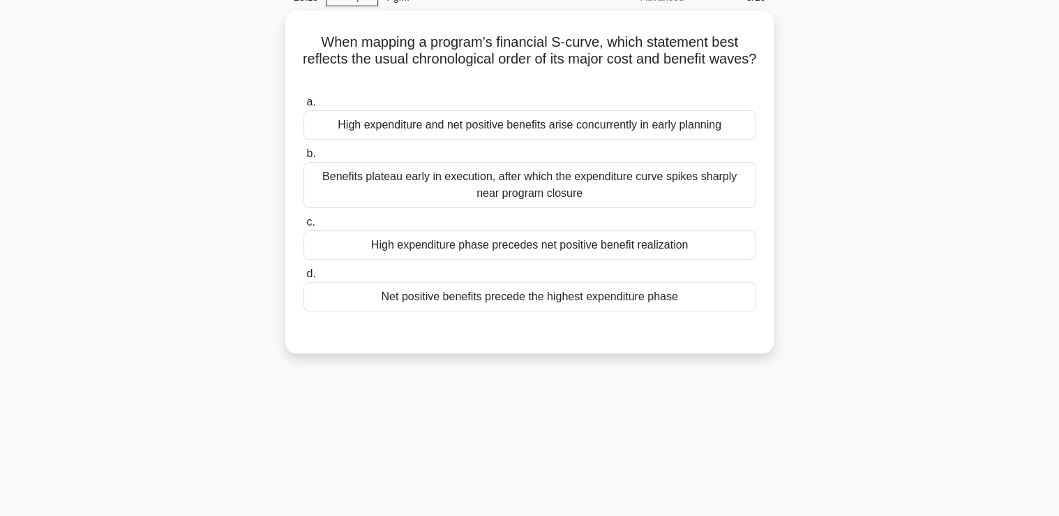
scroll to position [15, 0]
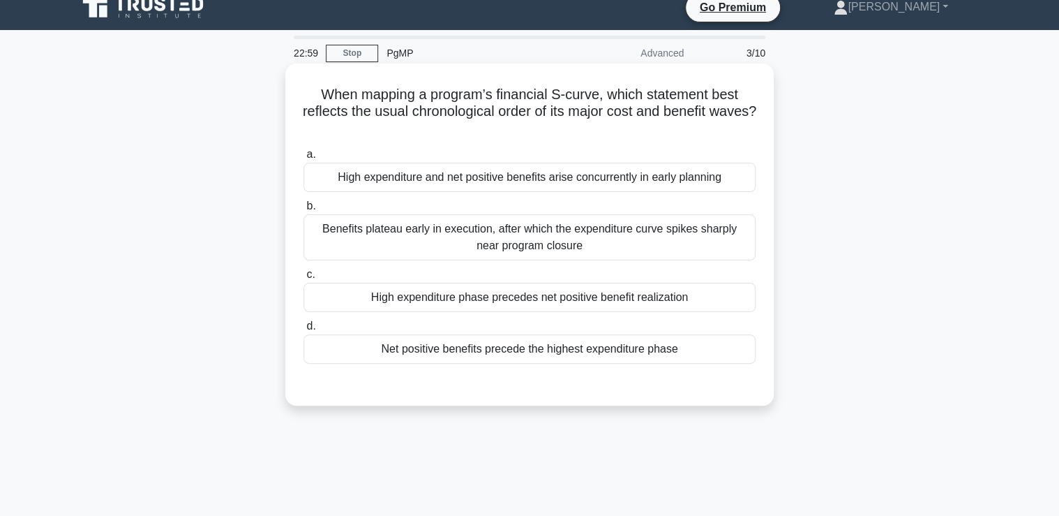
click at [497, 299] on div "High expenditure phase precedes net positive benefit realization" at bounding box center [530, 297] width 452 height 29
click at [304, 279] on input "c. High expenditure phase precedes net positive benefit realization" at bounding box center [304, 274] width 0 height 9
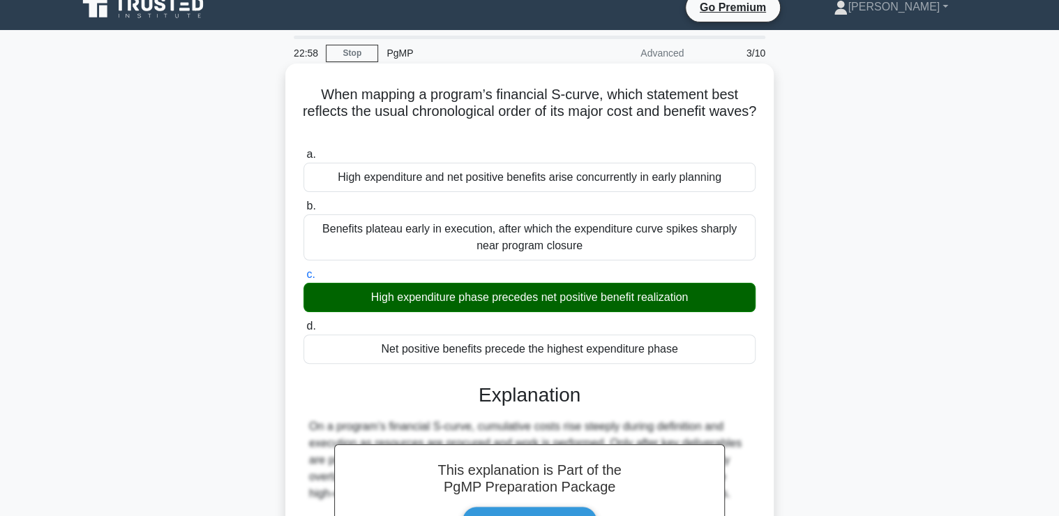
scroll to position [238, 0]
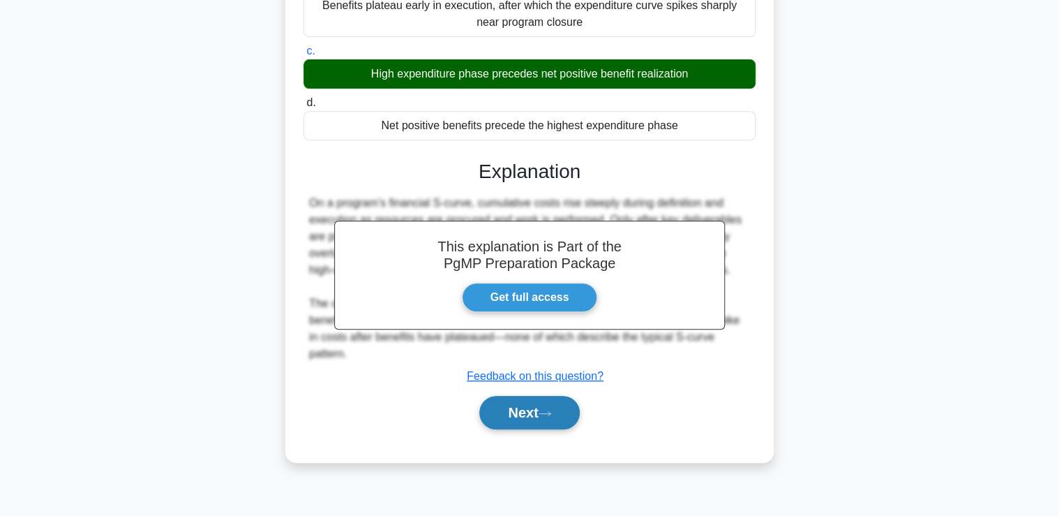
click at [558, 405] on button "Next" at bounding box center [529, 412] width 100 height 33
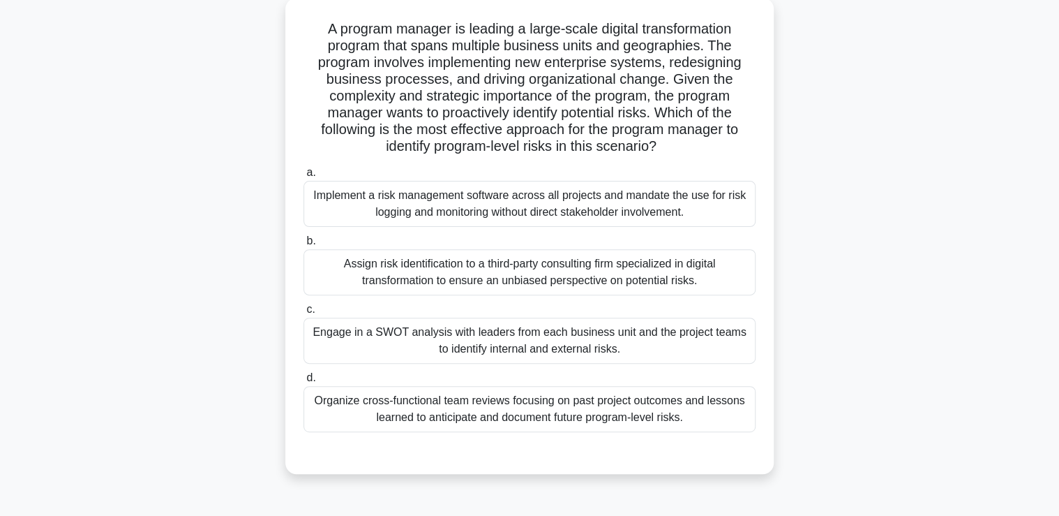
scroll to position [70, 0]
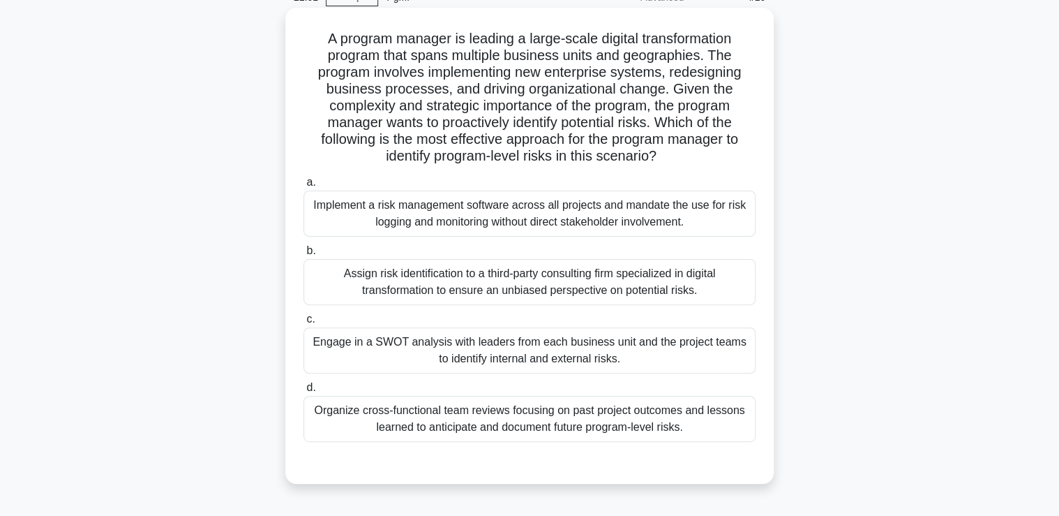
click at [522, 352] on div "Engage in a SWOT analysis with leaders from each business unit and the project …" at bounding box center [530, 350] width 452 height 46
click at [304, 324] on input "c. Engage in a SWOT analysis with leaders from each business unit and the proje…" at bounding box center [304, 319] width 0 height 9
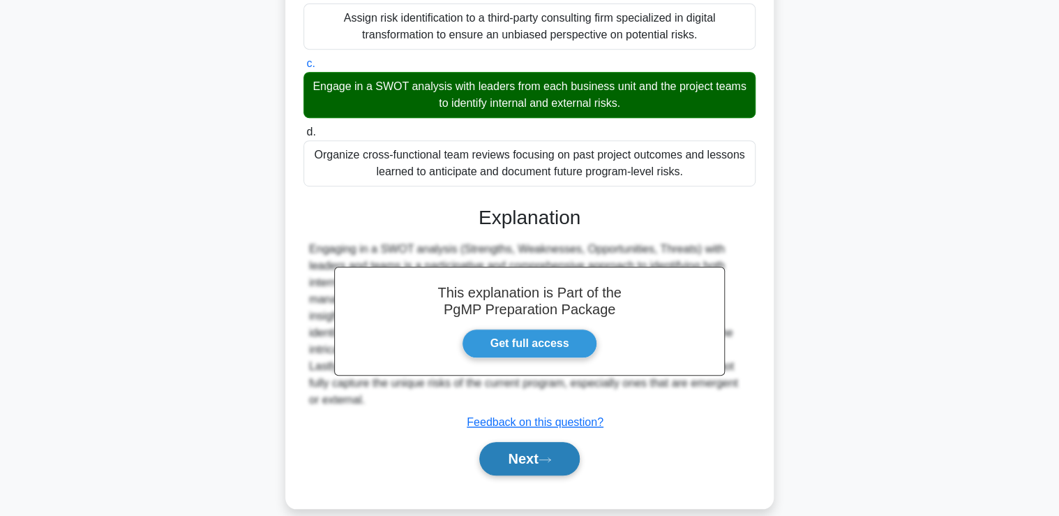
scroll to position [343, 0]
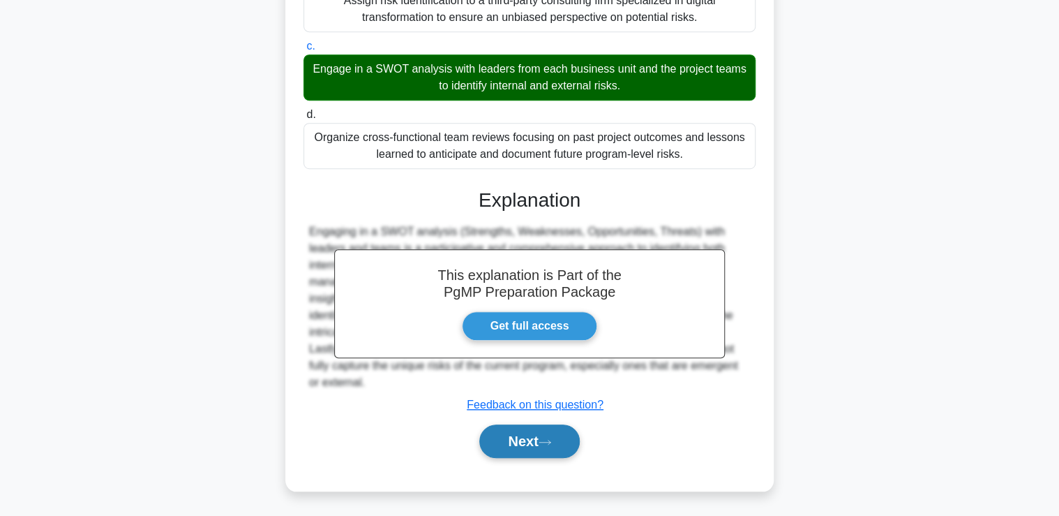
click at [518, 447] on button "Next" at bounding box center [529, 440] width 100 height 33
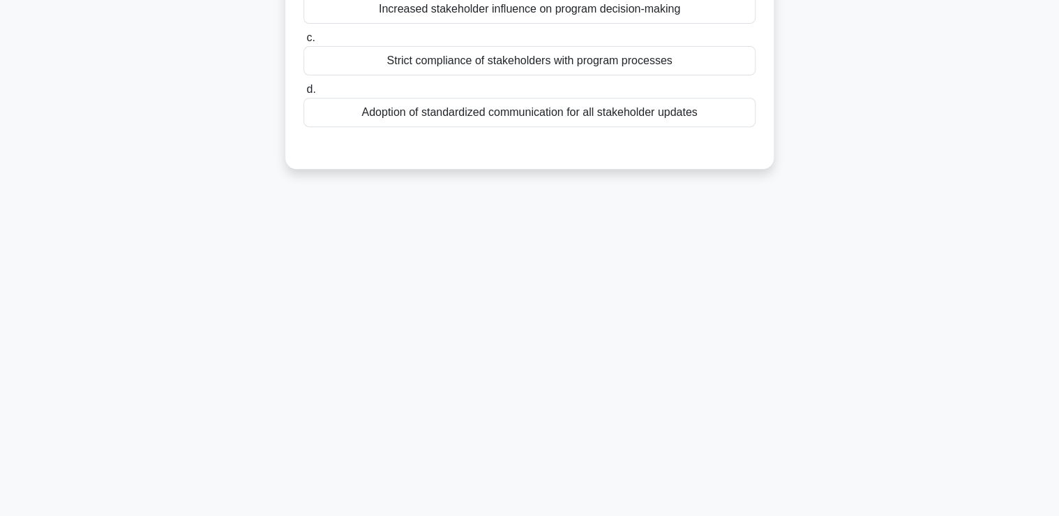
scroll to position [70, 0]
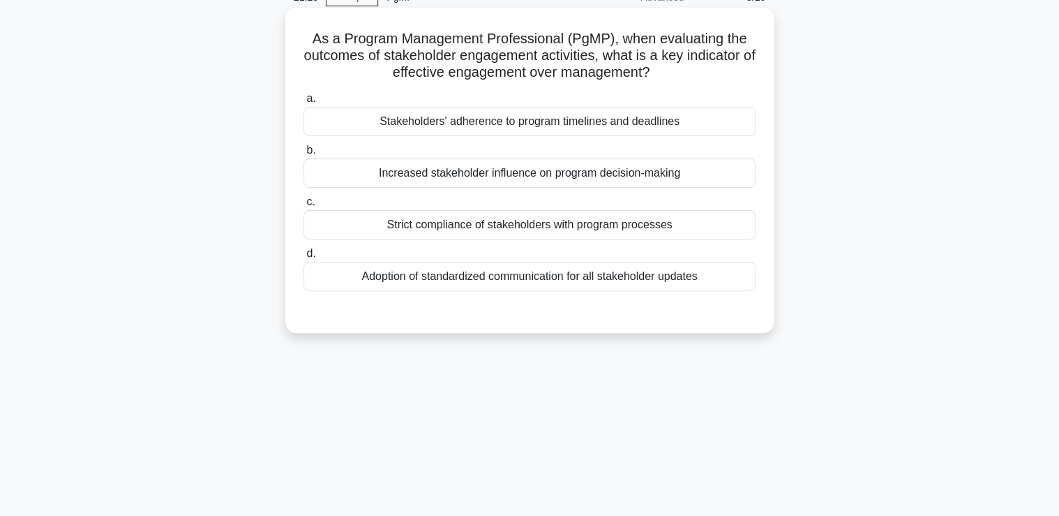
click at [477, 120] on div "Stakeholders' adherence to program timelines and deadlines" at bounding box center [530, 121] width 452 height 29
click at [304, 103] on input "a. Stakeholders' adherence to program timelines and deadlines" at bounding box center [304, 98] width 0 height 9
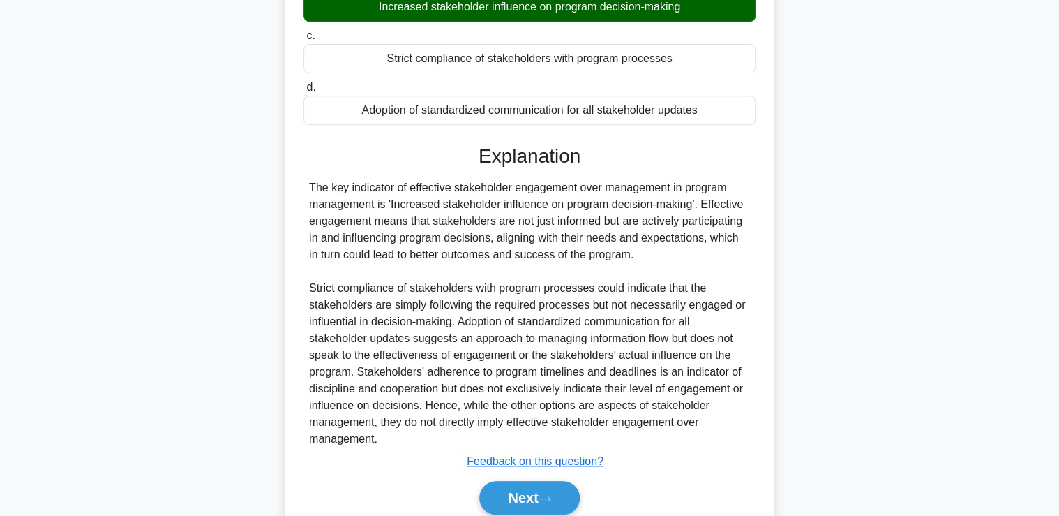
scroll to position [294, 0]
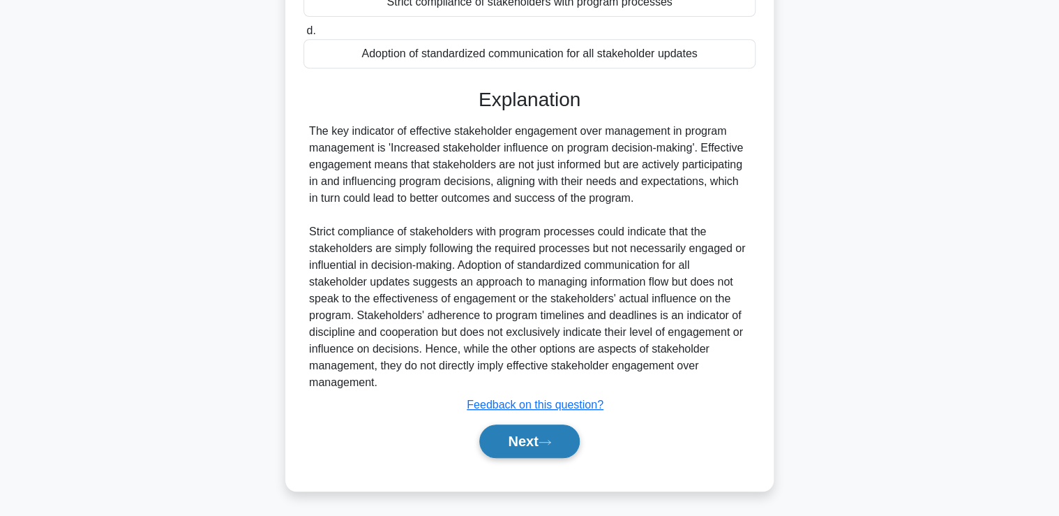
click at [528, 444] on button "Next" at bounding box center [529, 440] width 100 height 33
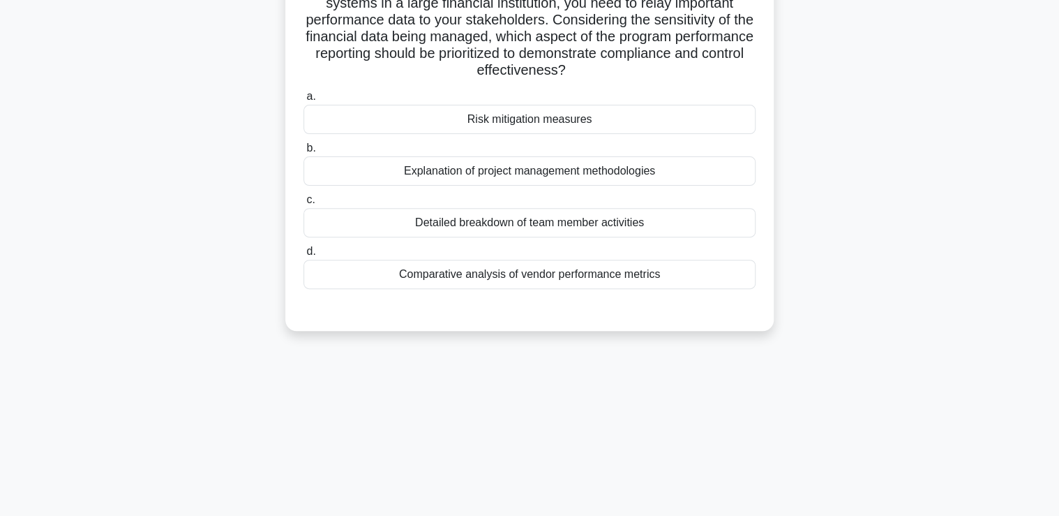
scroll to position [70, 0]
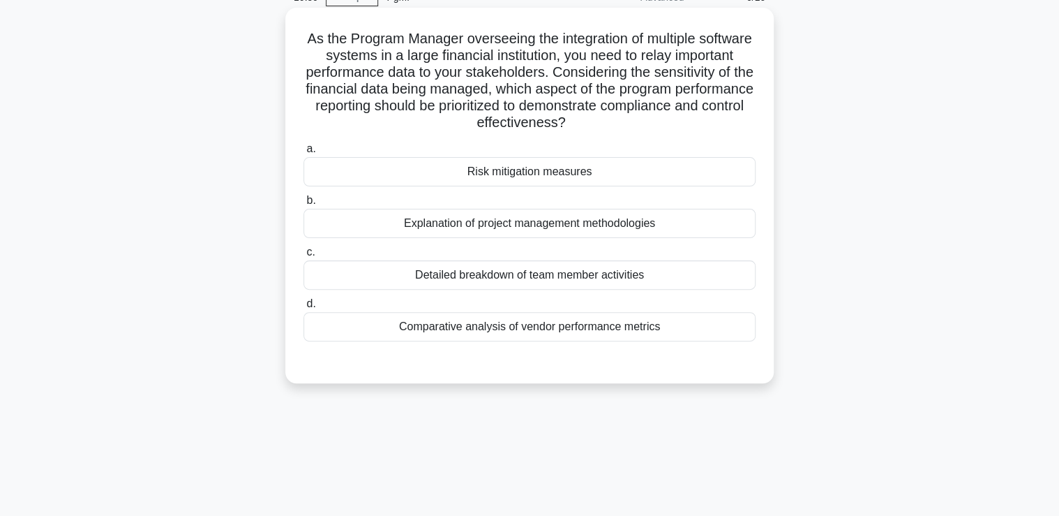
click at [509, 324] on div "Comparative analysis of vendor performance metrics" at bounding box center [530, 326] width 452 height 29
click at [304, 308] on input "d. Comparative analysis of vendor performance metrics" at bounding box center [304, 303] width 0 height 9
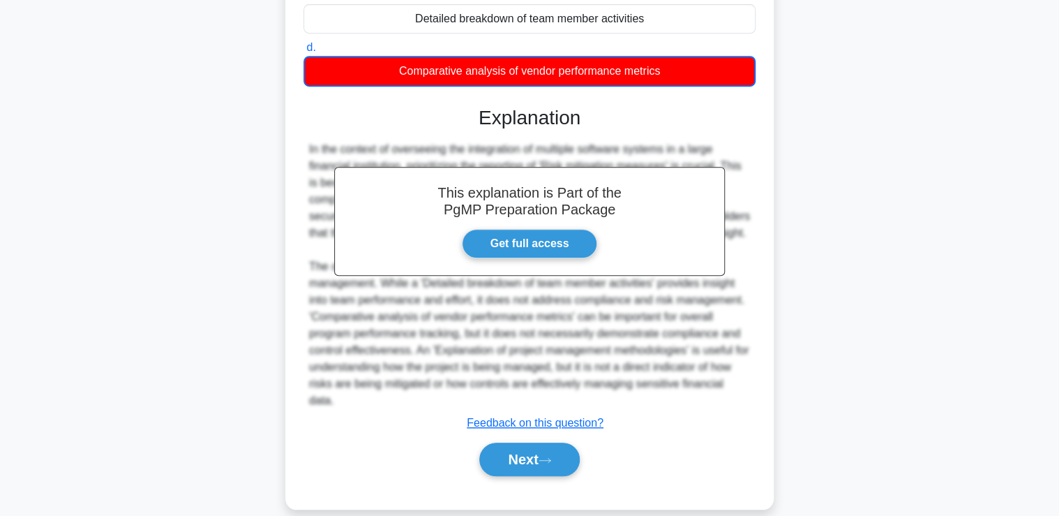
scroll to position [345, 0]
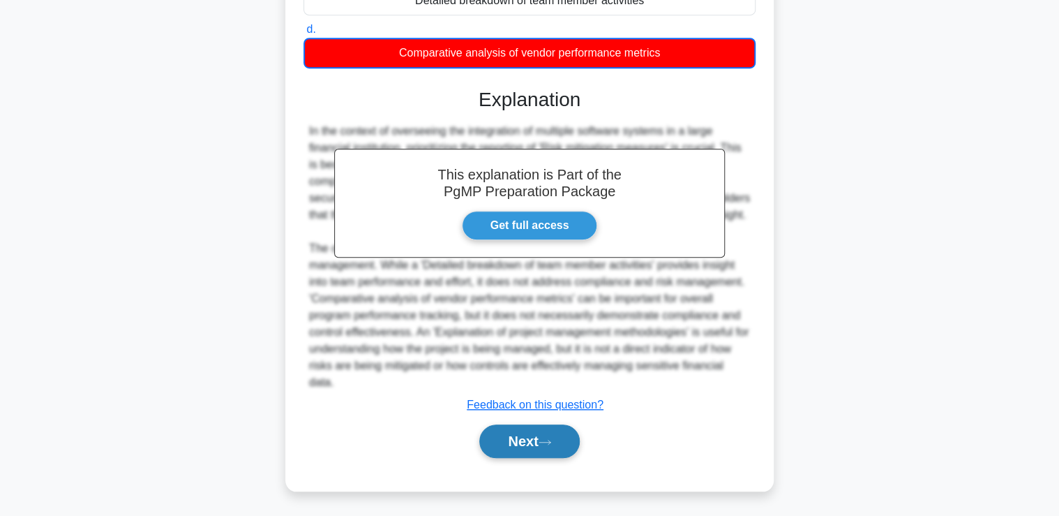
click at [548, 435] on button "Next" at bounding box center [529, 440] width 100 height 33
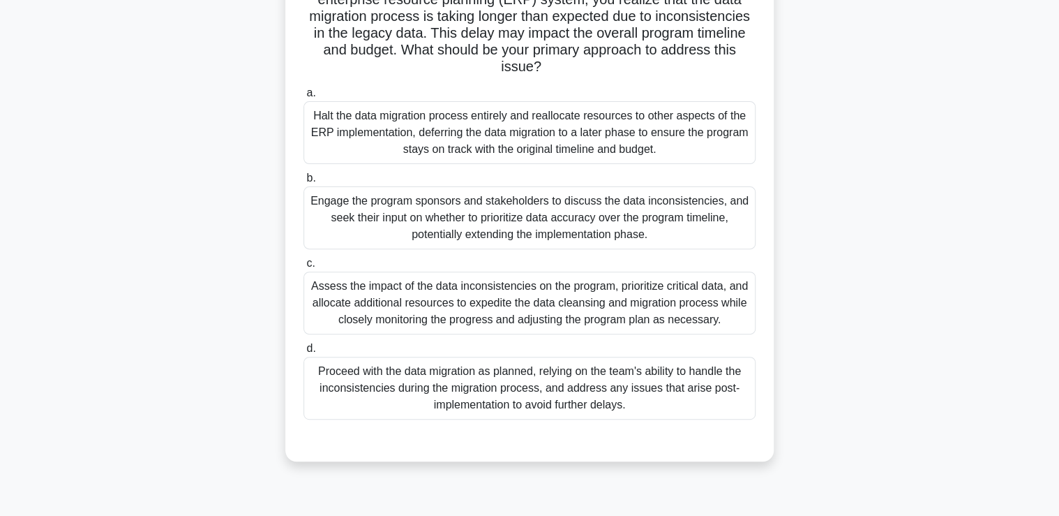
scroll to position [70, 0]
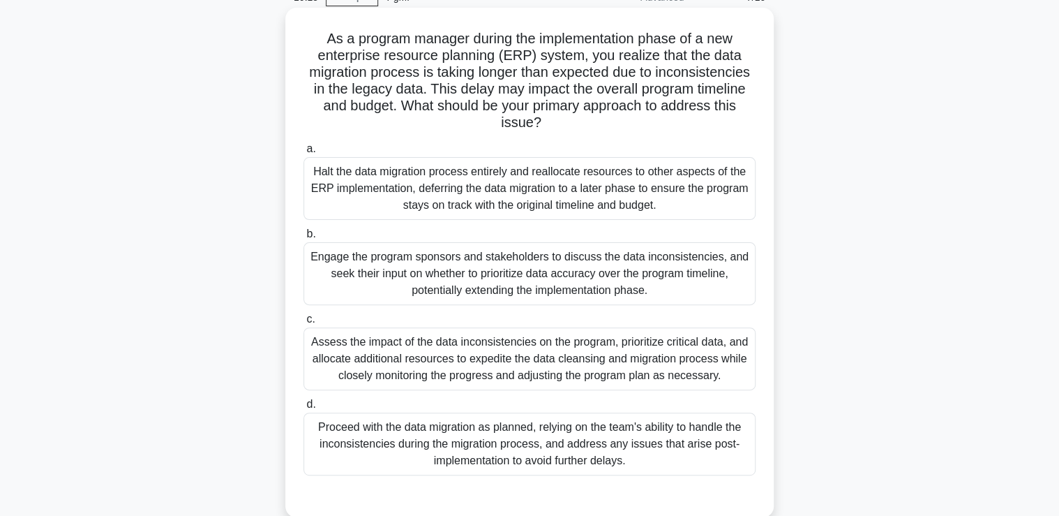
click at [449, 366] on div "Assess the impact of the data inconsistencies on the program, prioritize critic…" at bounding box center [530, 358] width 452 height 63
click at [304, 324] on input "c. Assess the impact of the data inconsistencies on the program, prioritize cri…" at bounding box center [304, 319] width 0 height 9
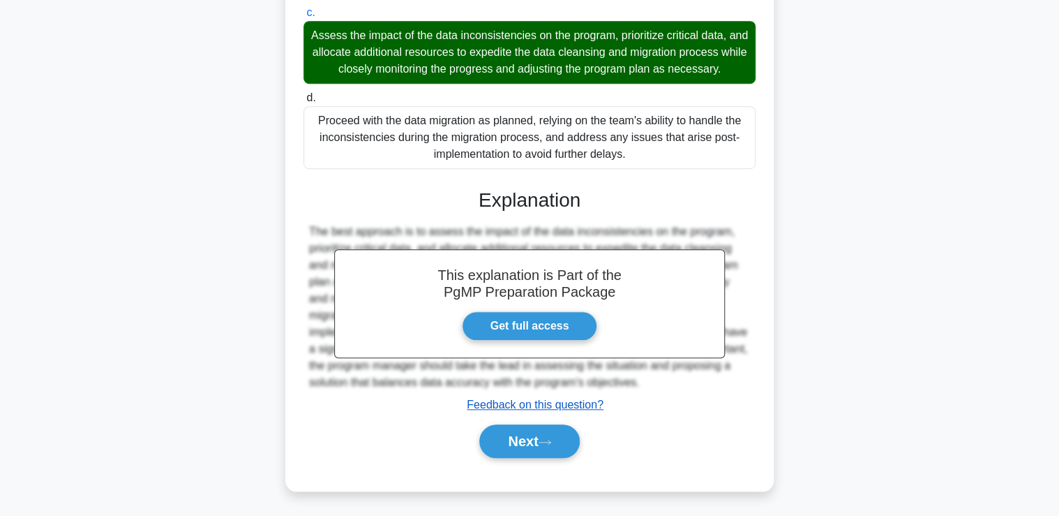
scroll to position [377, 0]
click at [532, 446] on button "Next" at bounding box center [529, 440] width 100 height 33
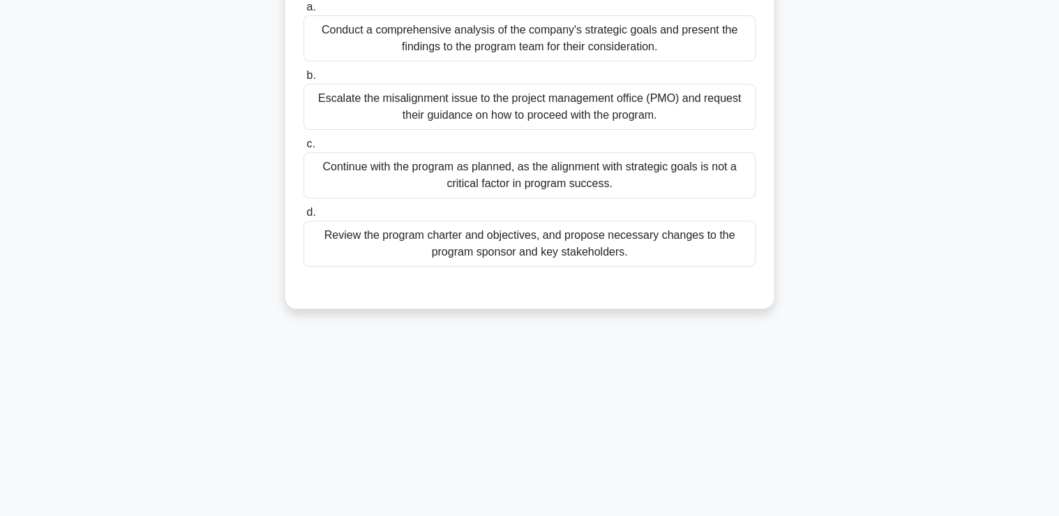
scroll to position [15, 0]
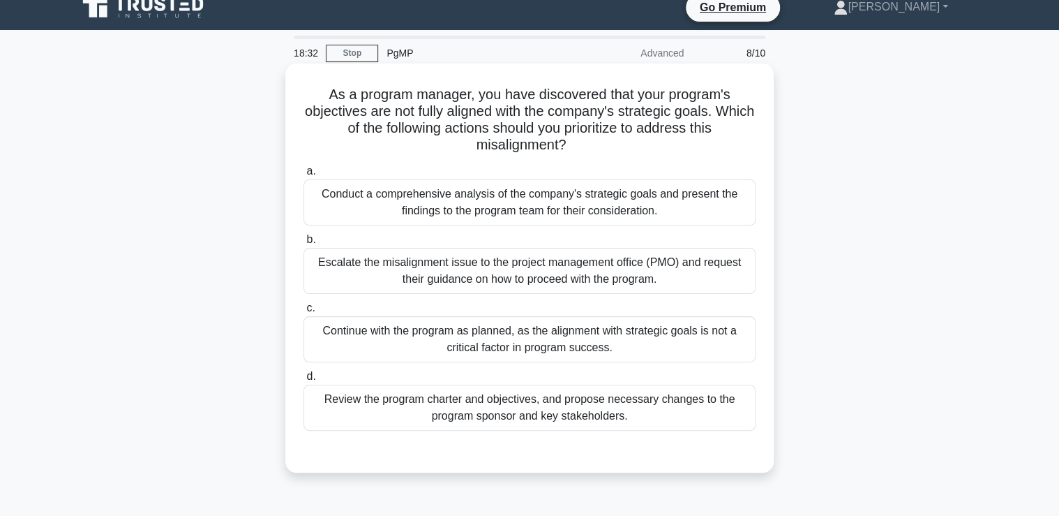
click at [557, 272] on div "Escalate the misalignment issue to the project management office (PMO) and requ…" at bounding box center [530, 271] width 452 height 46
click at [304, 244] on input "b. Escalate the misalignment issue to the project management office (PMO) and r…" at bounding box center [304, 239] width 0 height 9
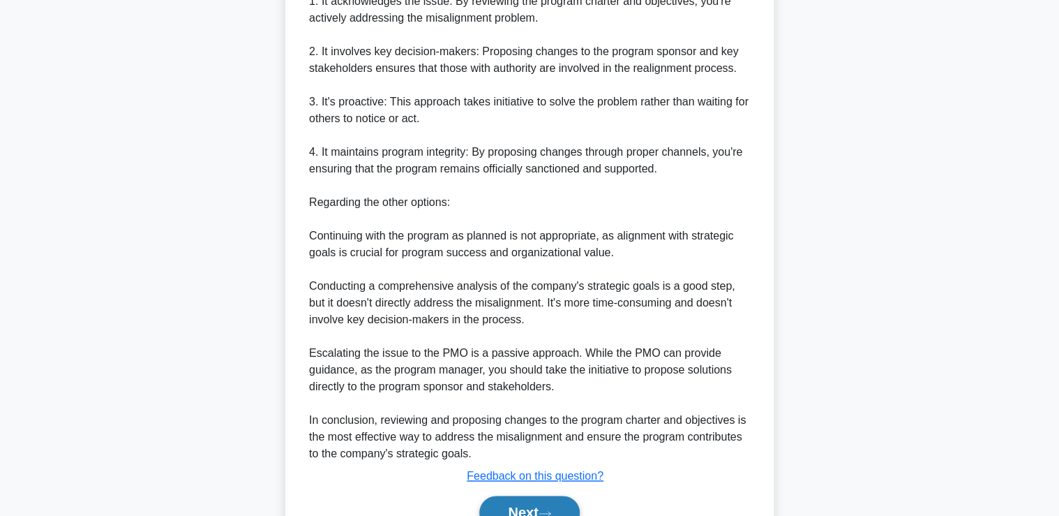
scroll to position [696, 0]
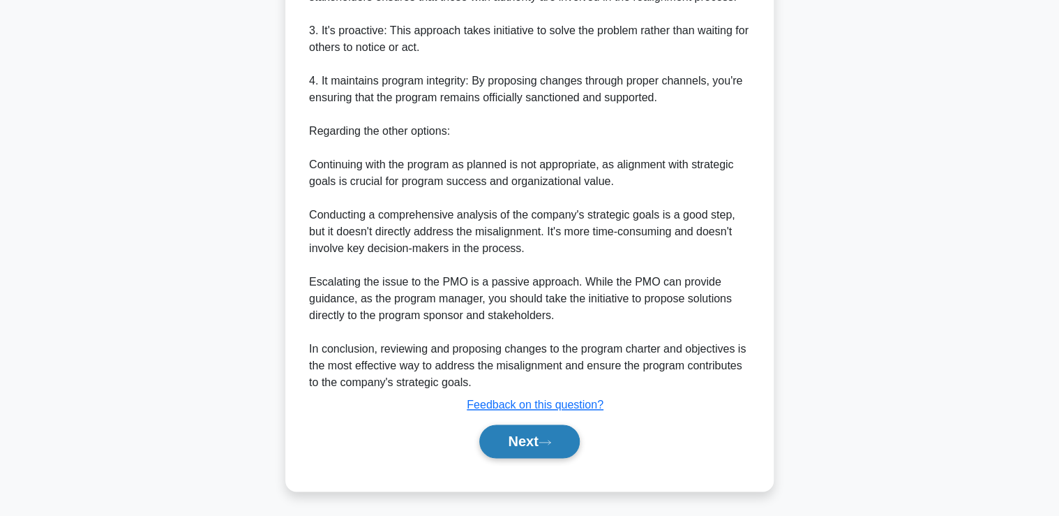
click at [551, 438] on icon at bounding box center [545, 442] width 13 height 8
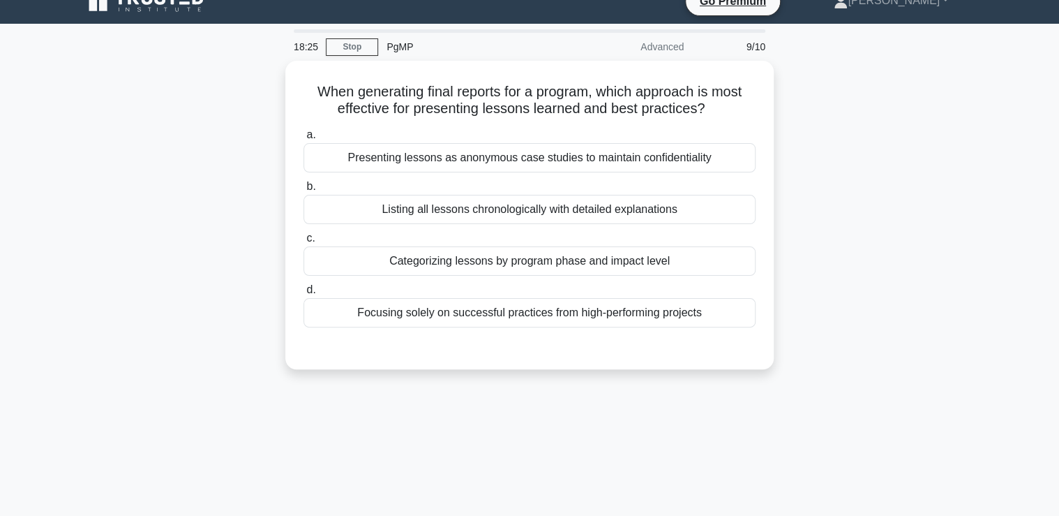
scroll to position [15, 0]
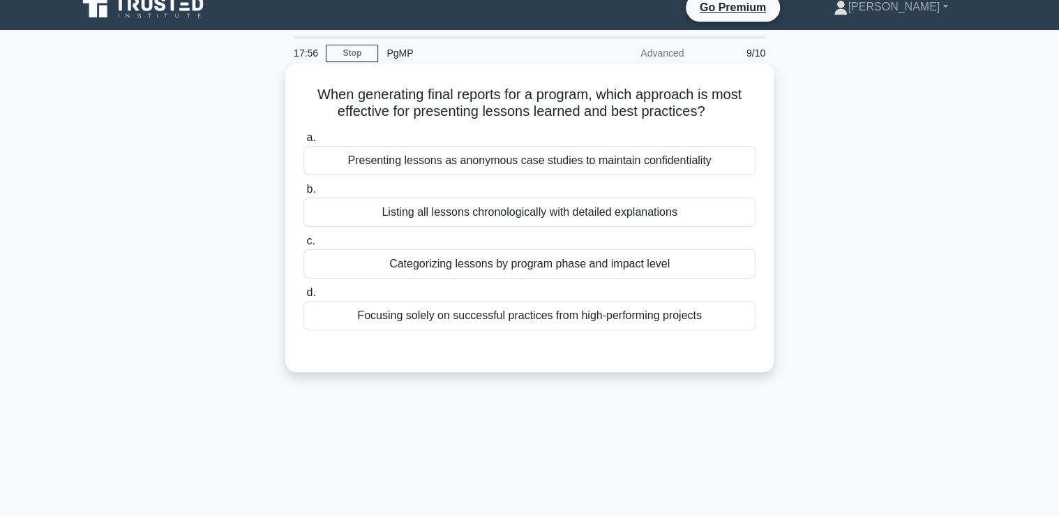
click at [530, 267] on div "Categorizing lessons by program phase and impact level" at bounding box center [530, 263] width 452 height 29
click at [304, 246] on input "c. Categorizing lessons by program phase and impact level" at bounding box center [304, 241] width 0 height 9
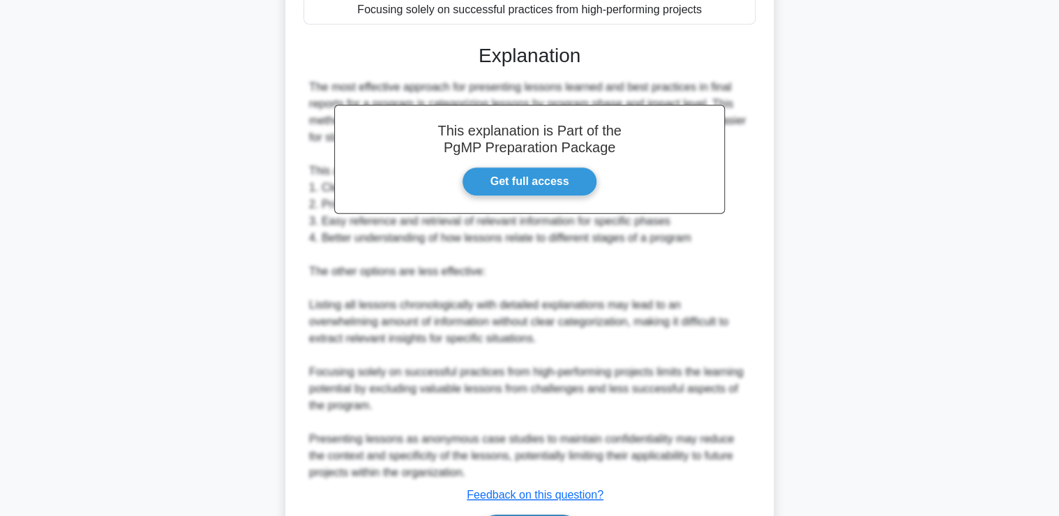
scroll to position [410, 0]
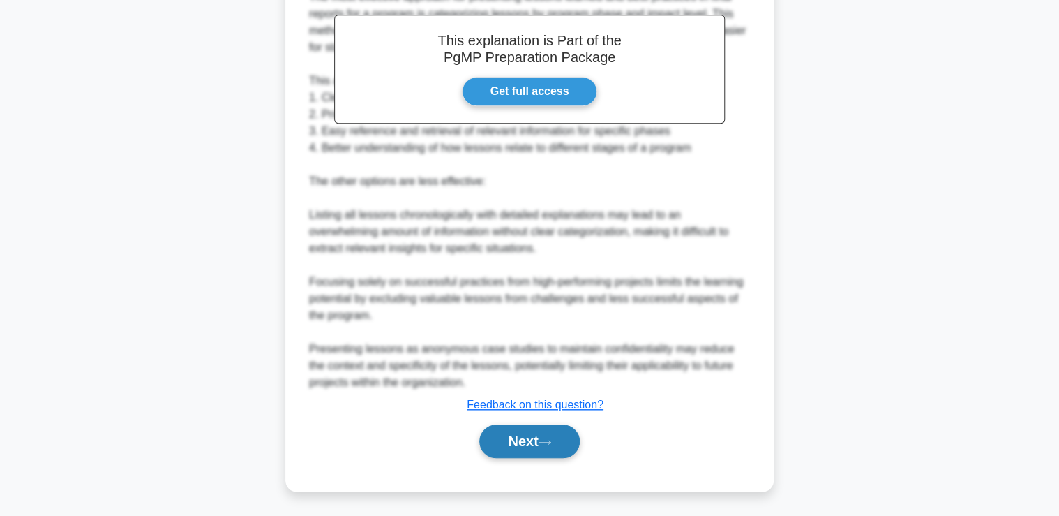
click at [539, 440] on button "Next" at bounding box center [529, 440] width 100 height 33
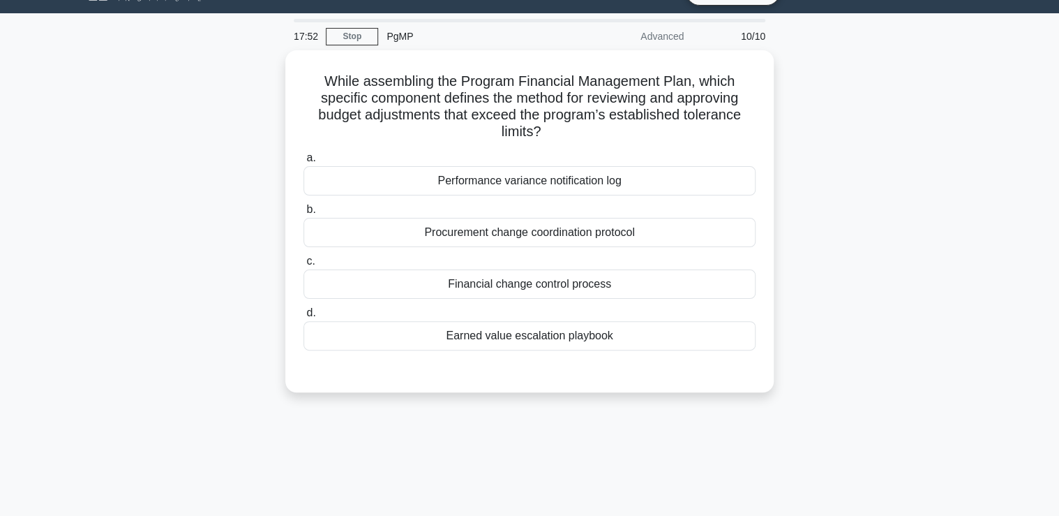
scroll to position [15, 0]
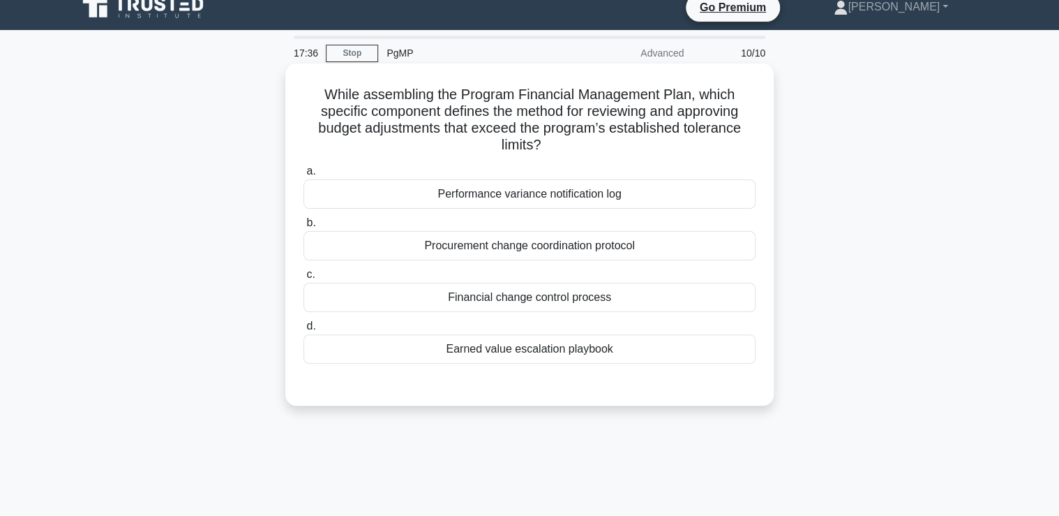
click at [567, 297] on div "Financial change control process" at bounding box center [530, 297] width 452 height 29
click at [304, 279] on input "c. Financial change control process" at bounding box center [304, 274] width 0 height 9
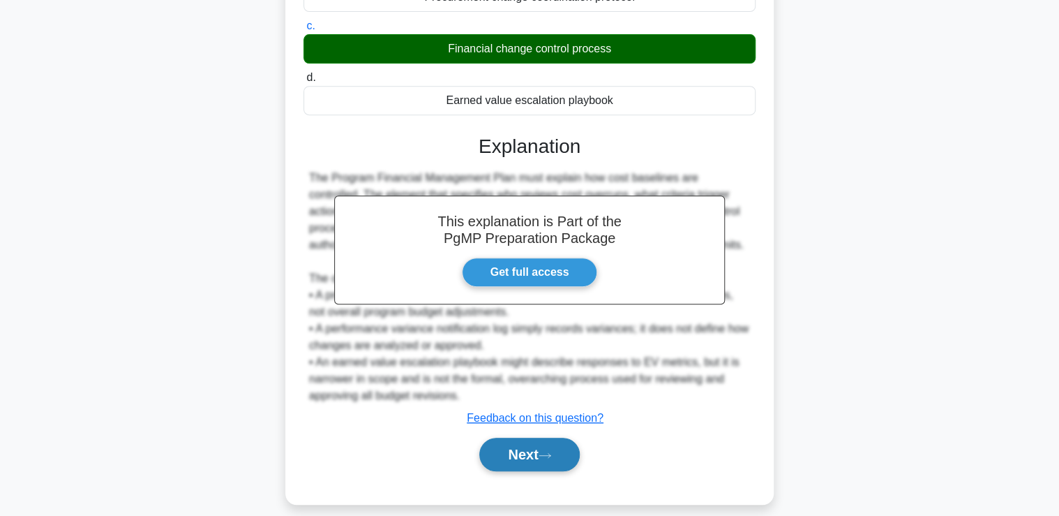
scroll to position [276, 0]
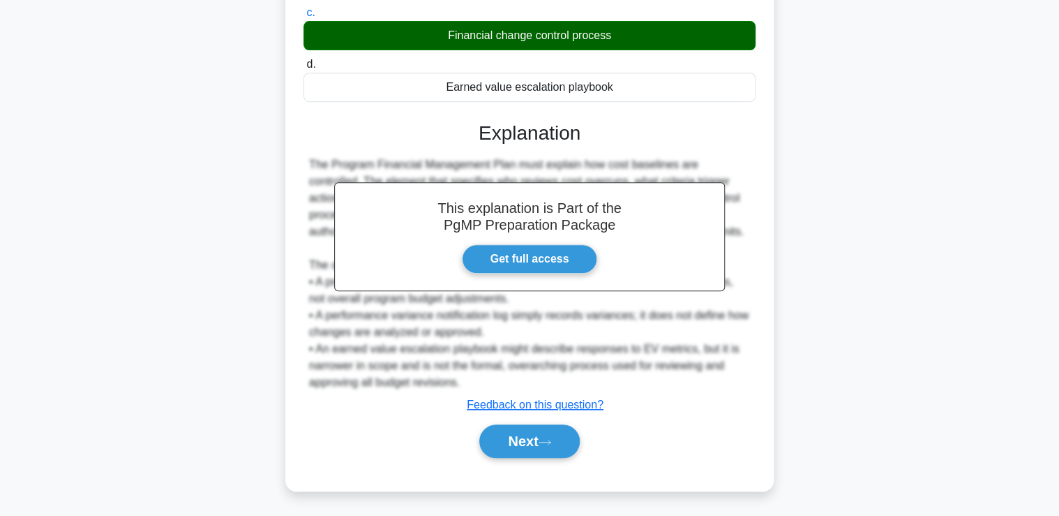
click at [544, 460] on div "Next" at bounding box center [530, 441] width 452 height 45
click at [550, 443] on icon at bounding box center [545, 442] width 13 height 8
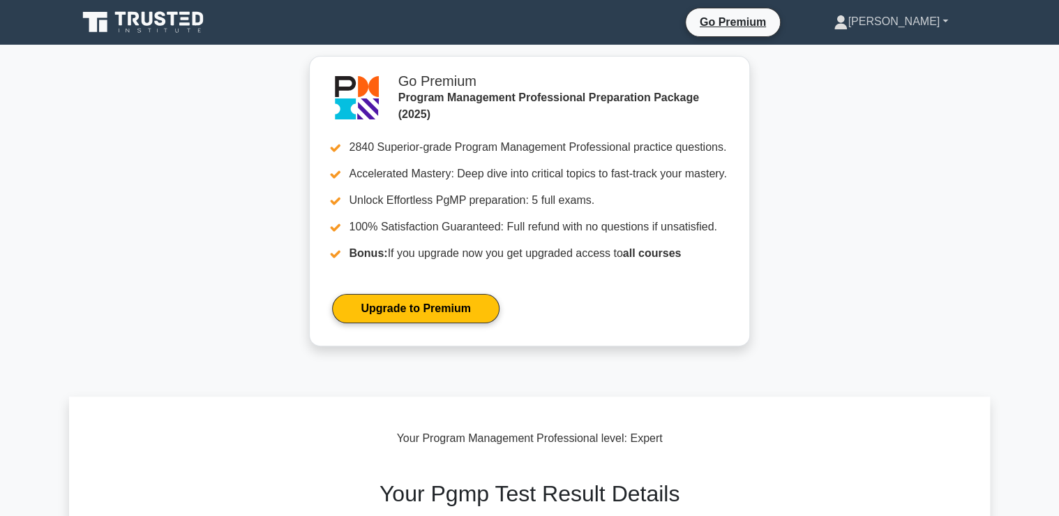
click at [896, 23] on link "[PERSON_NAME]" at bounding box center [890, 22] width 181 height 28
click at [883, 49] on link "Profile" at bounding box center [856, 54] width 110 height 22
